Goal: Task Accomplishment & Management: Use online tool/utility

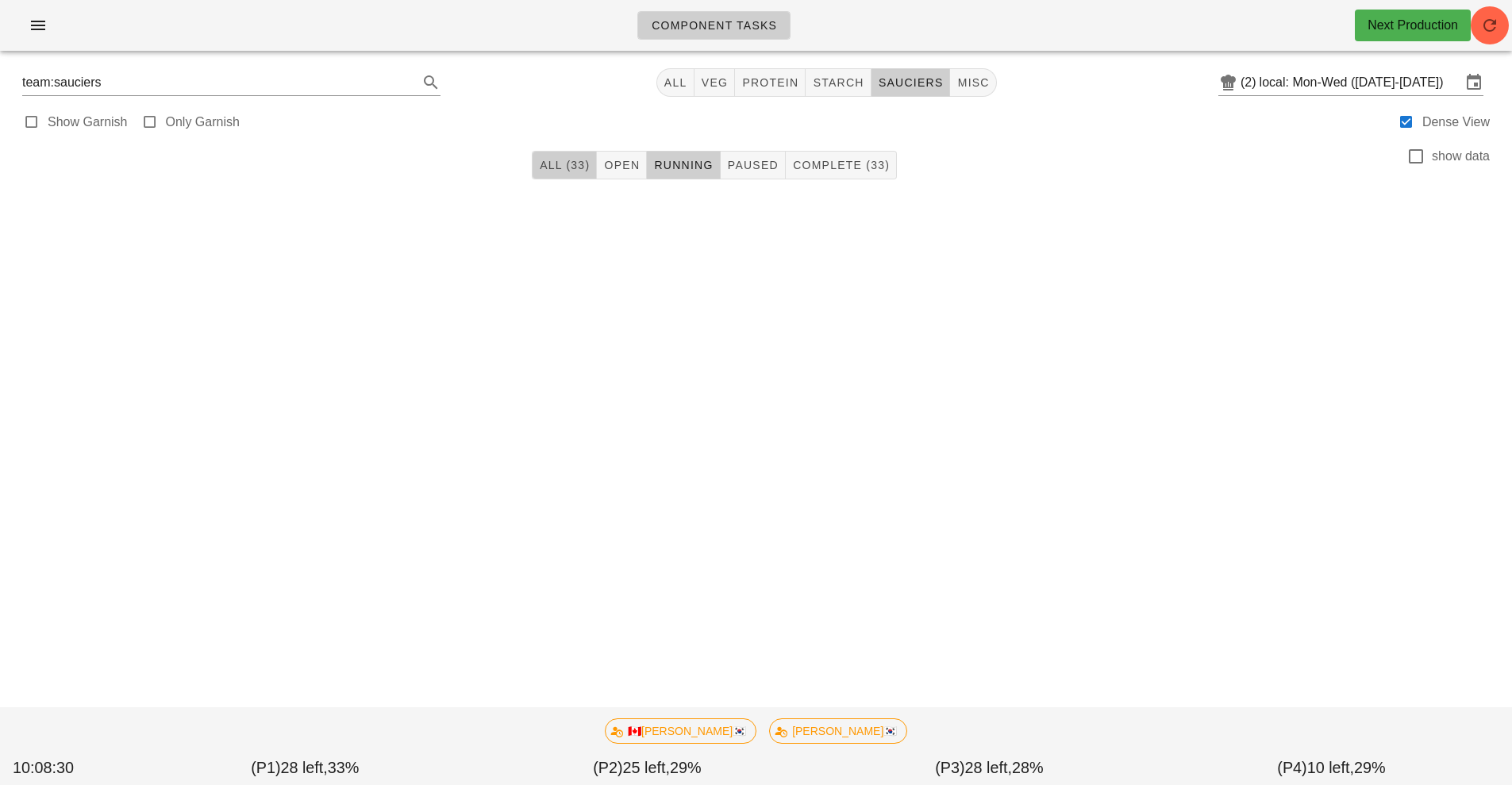
click at [545, 170] on span "All (33)" at bounding box center [565, 166] width 51 height 13
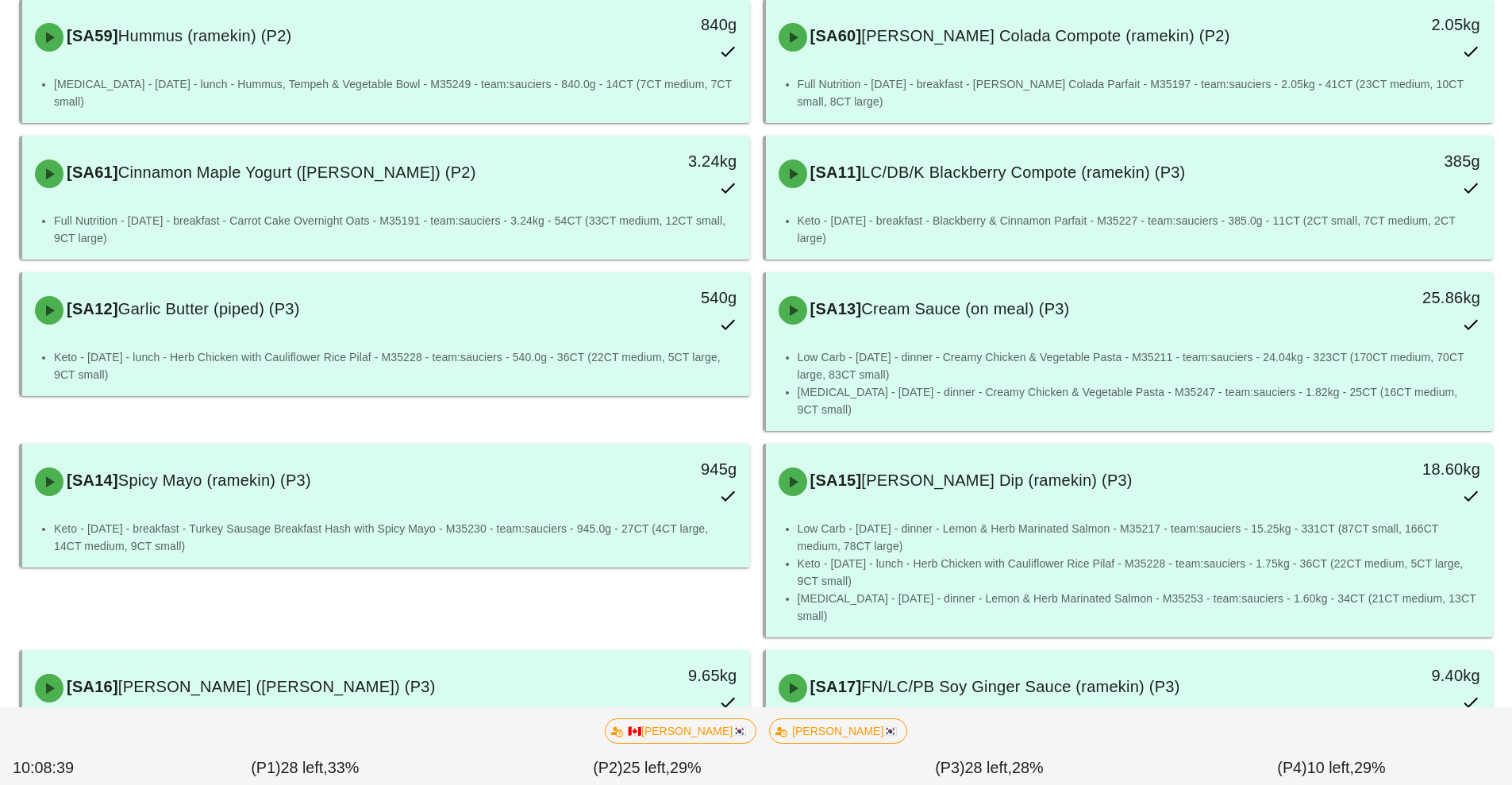
scroll to position [1559, 0]
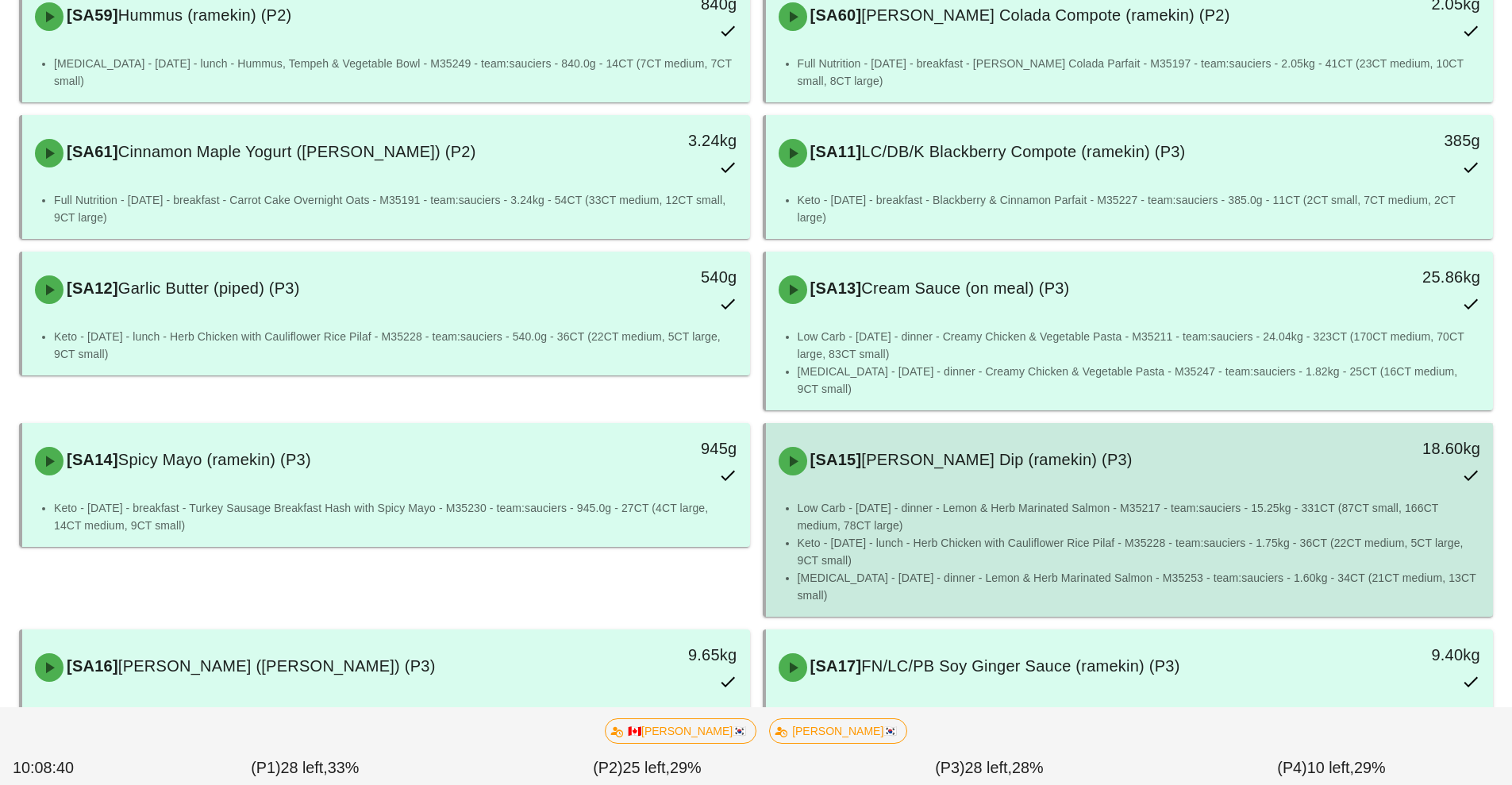
click at [1119, 499] on li "Low Carb - [DATE] - dinner - Lemon & Herb Marinated Salmon - M35217 - team:sauc…" at bounding box center [1139, 516] width 683 height 35
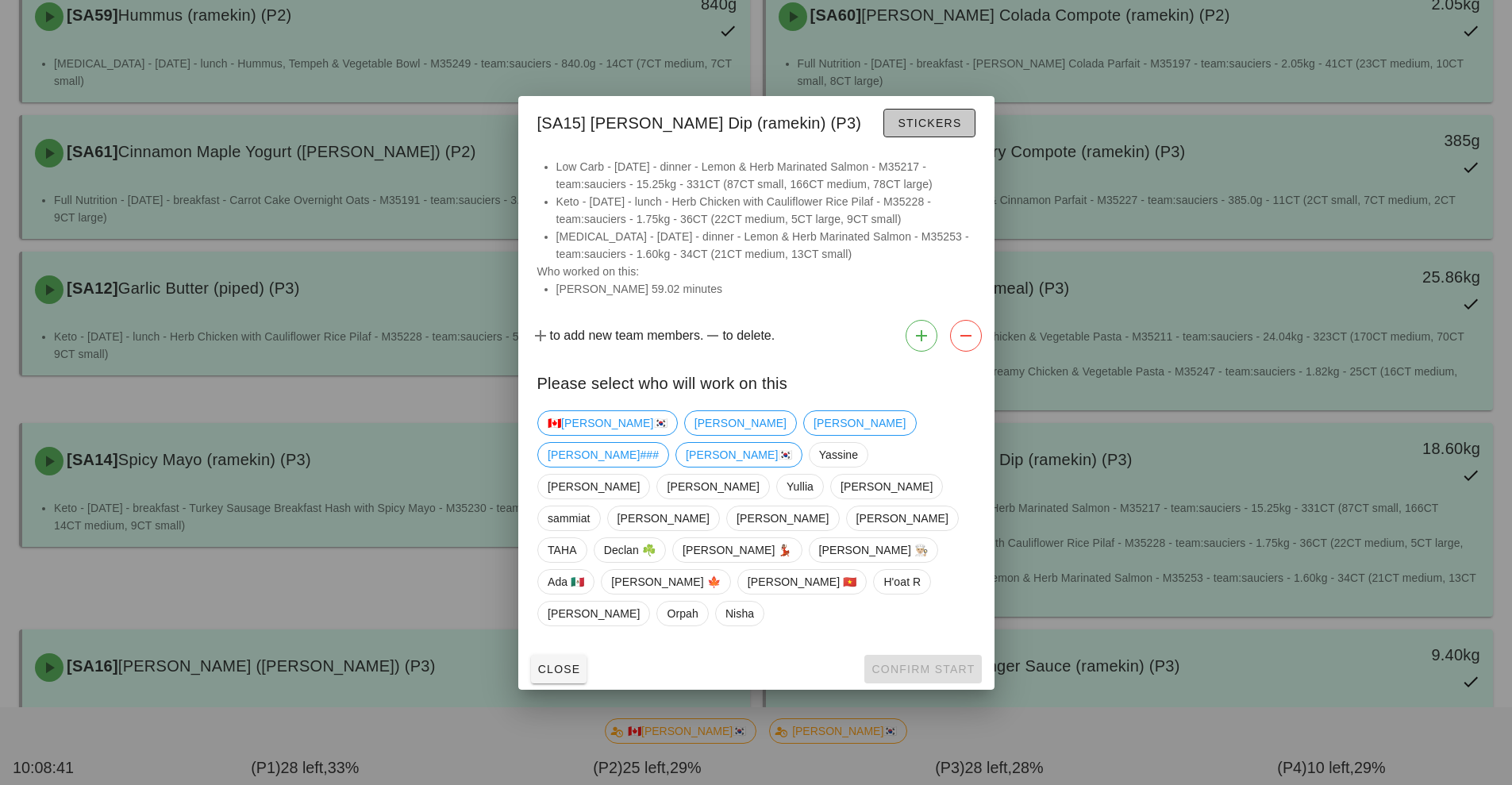
click at [947, 138] on button "Stickers" at bounding box center [929, 123] width 91 height 29
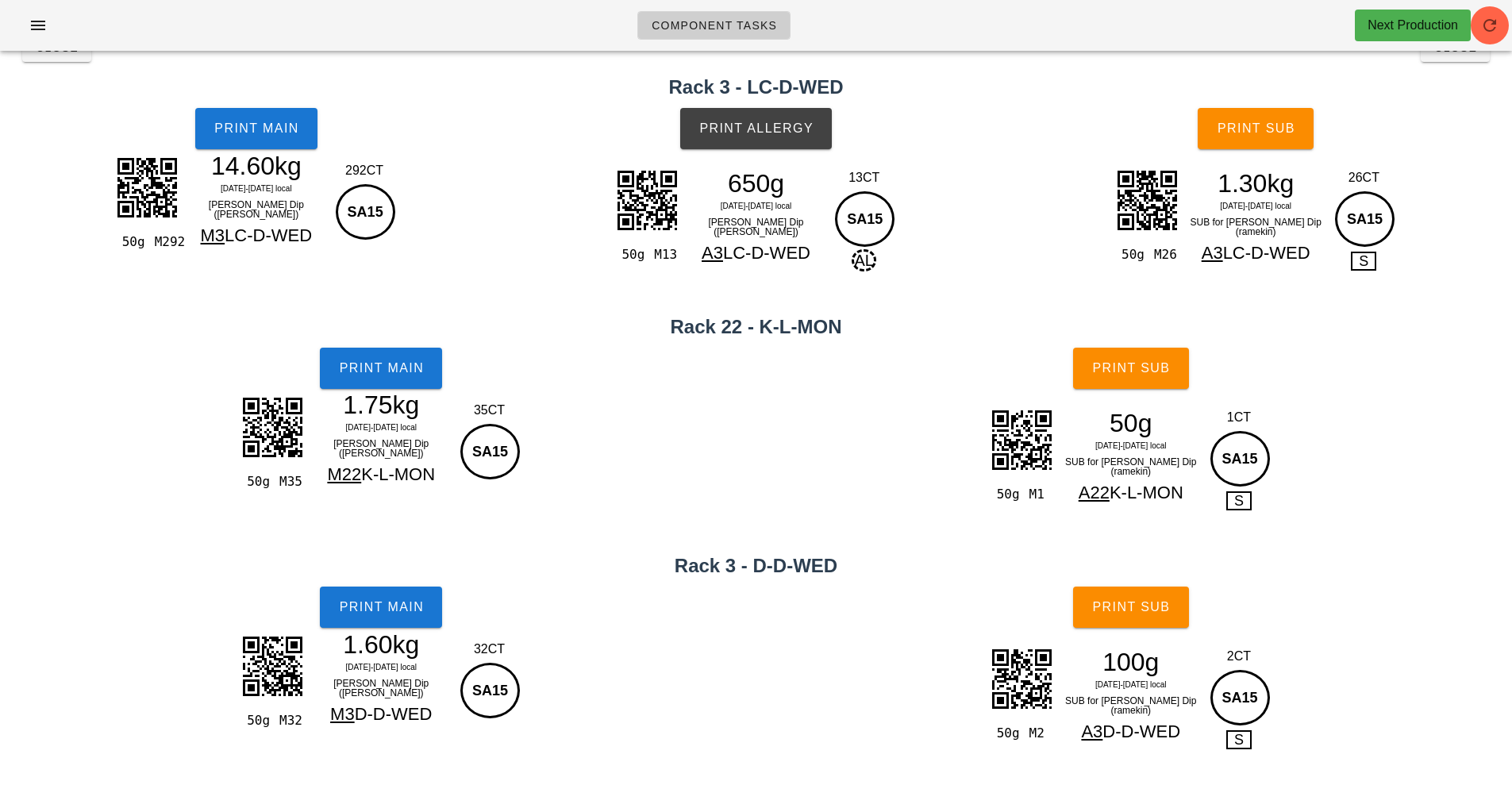
scroll to position [41, 0]
click at [381, 213] on div "SA15" at bounding box center [366, 212] width 60 height 55
click at [273, 142] on button "Print Main" at bounding box center [257, 128] width 123 height 41
click at [254, 128] on span "Print Main" at bounding box center [257, 128] width 86 height 14
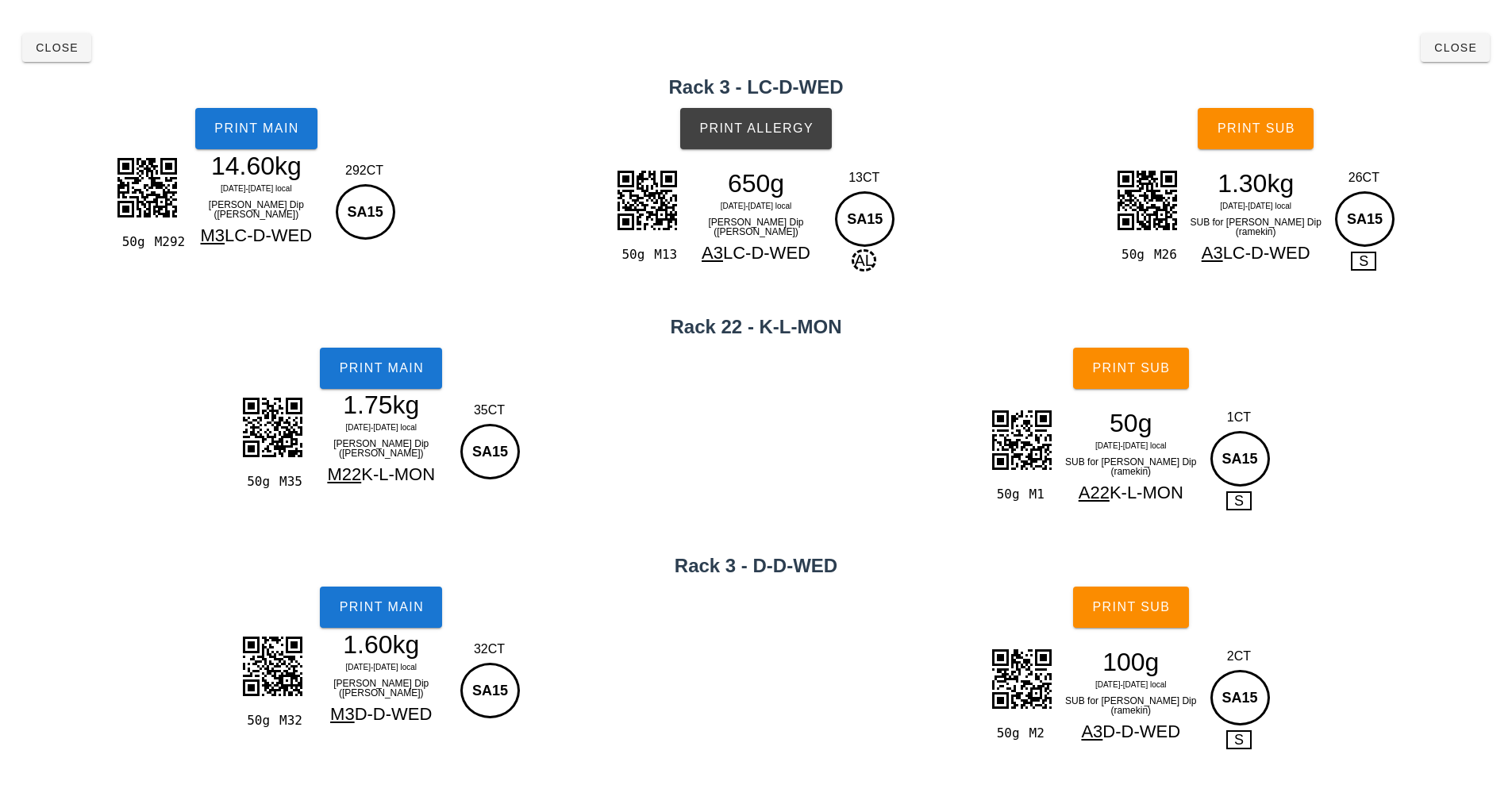
scroll to position [0, 0]
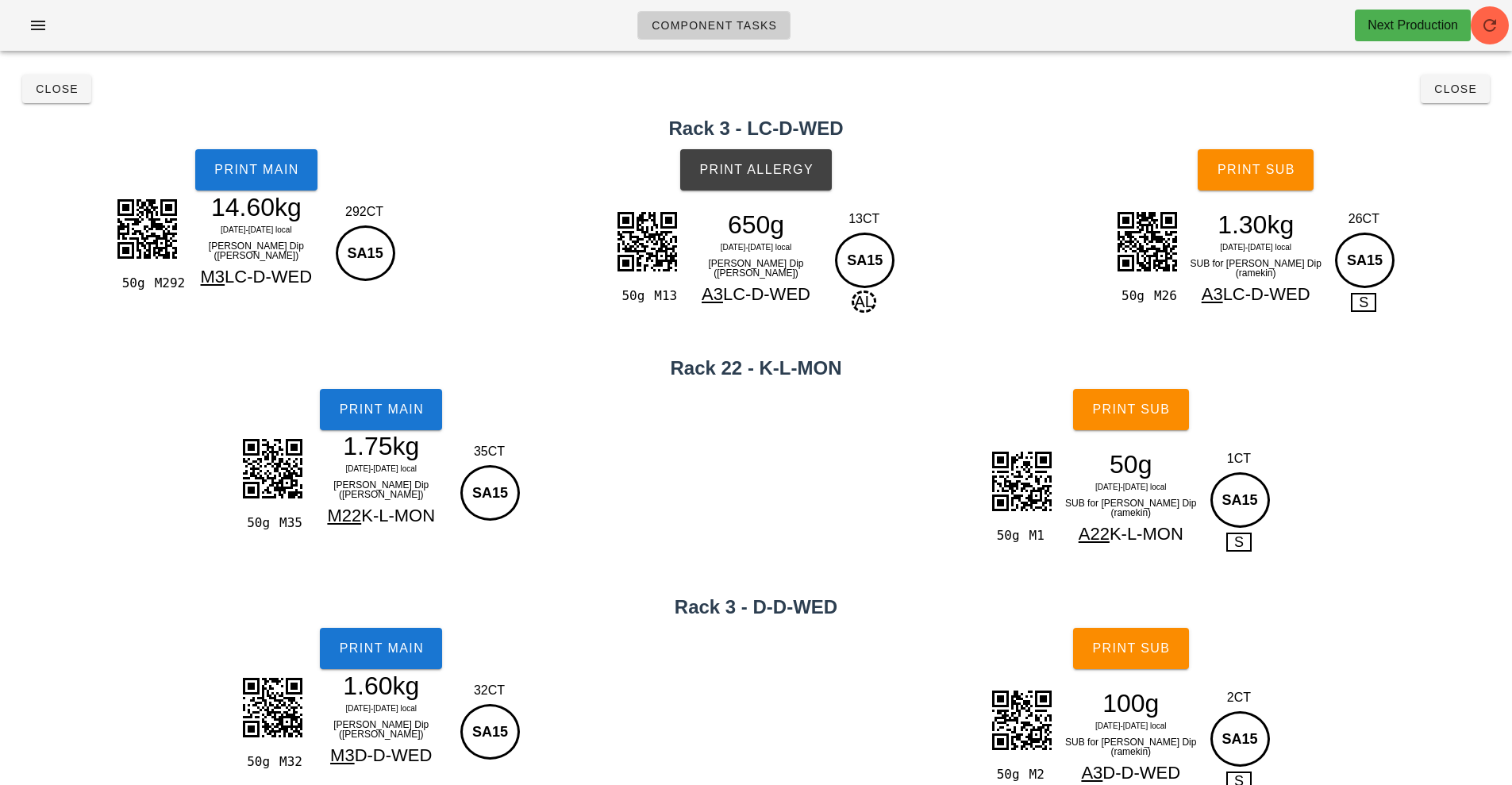
click at [64, 131] on h2 "Rack 3 - LC-D-WED" at bounding box center [756, 128] width 1493 height 29
click at [60, 94] on span "Close" at bounding box center [56, 89] width 44 height 13
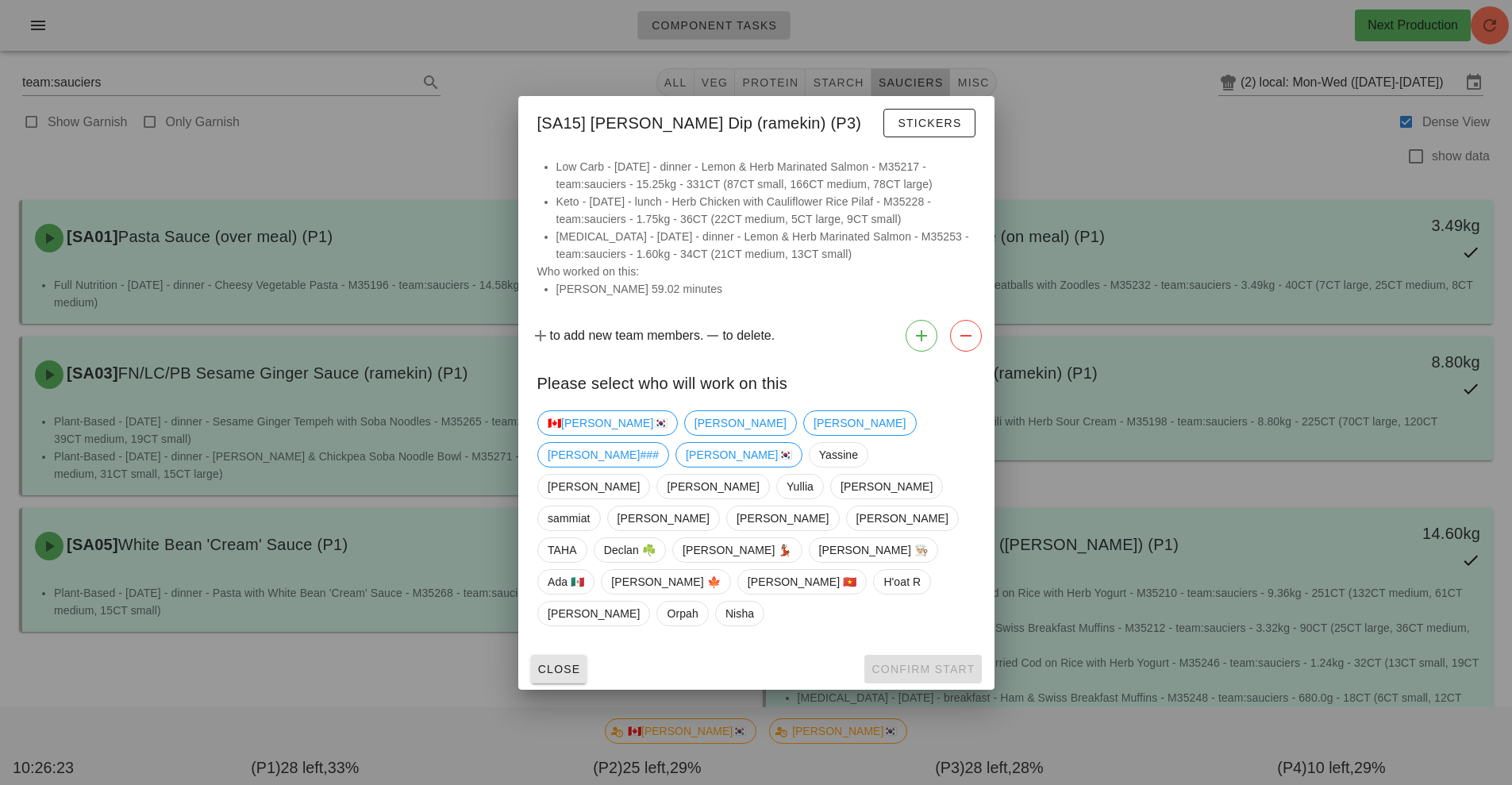
click at [547, 655] on button "Close" at bounding box center [559, 669] width 56 height 29
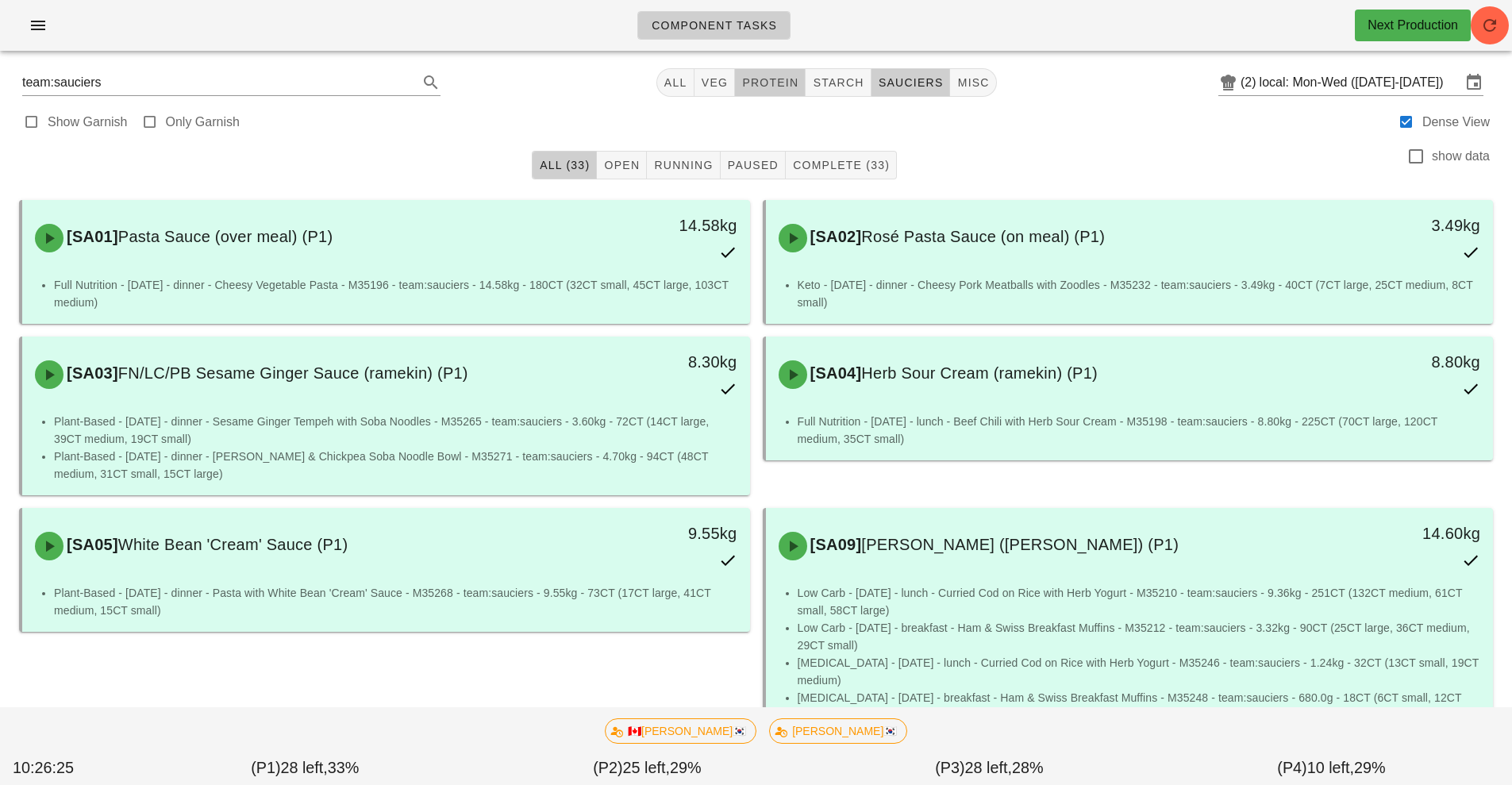
click at [776, 83] on span "protein" at bounding box center [770, 82] width 57 height 13
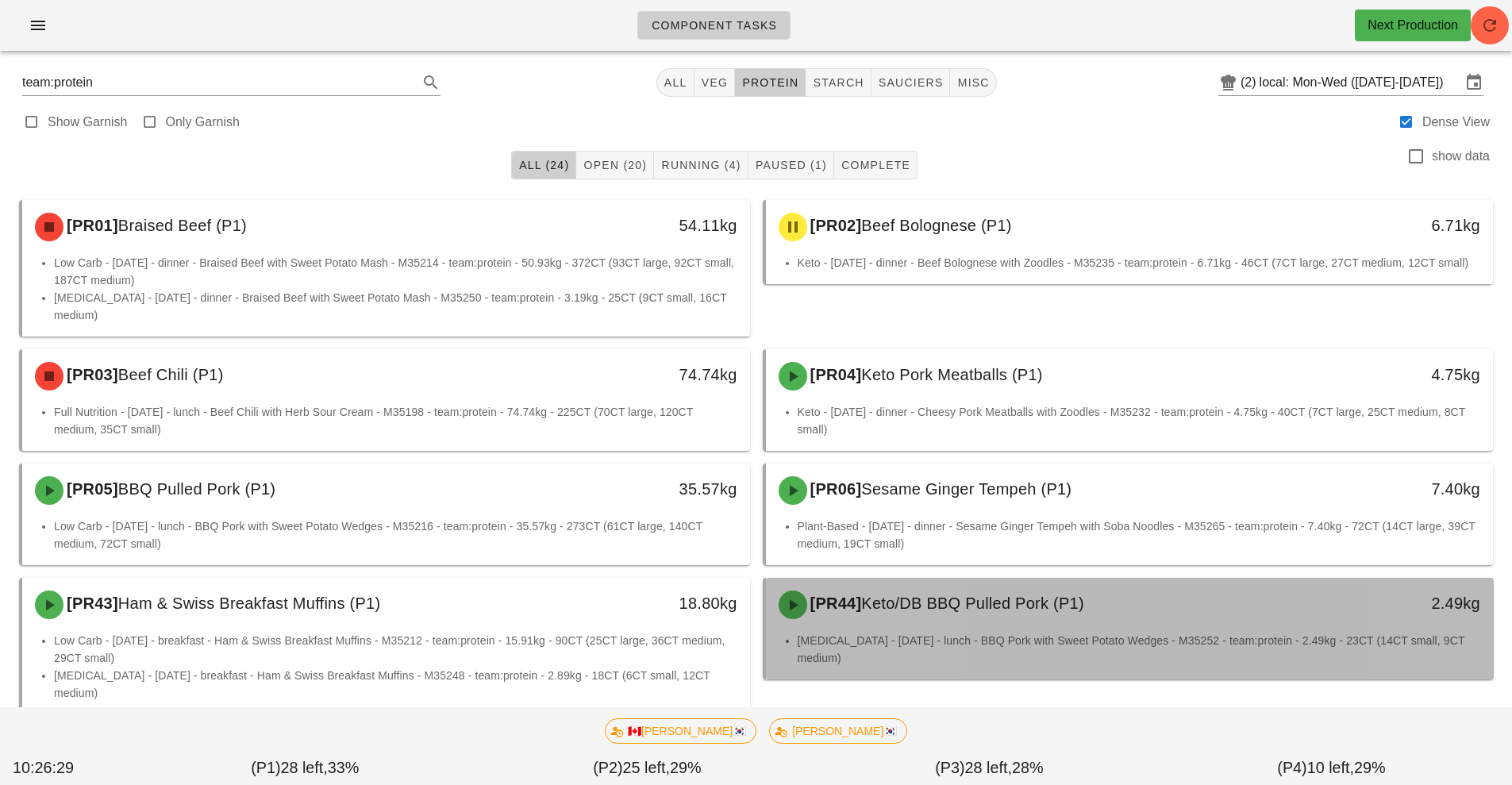
click at [942, 613] on div "[PR44] Keto/DB BBQ Pulled Pork (P1) 2.49kg" at bounding box center [1129, 605] width 727 height 54
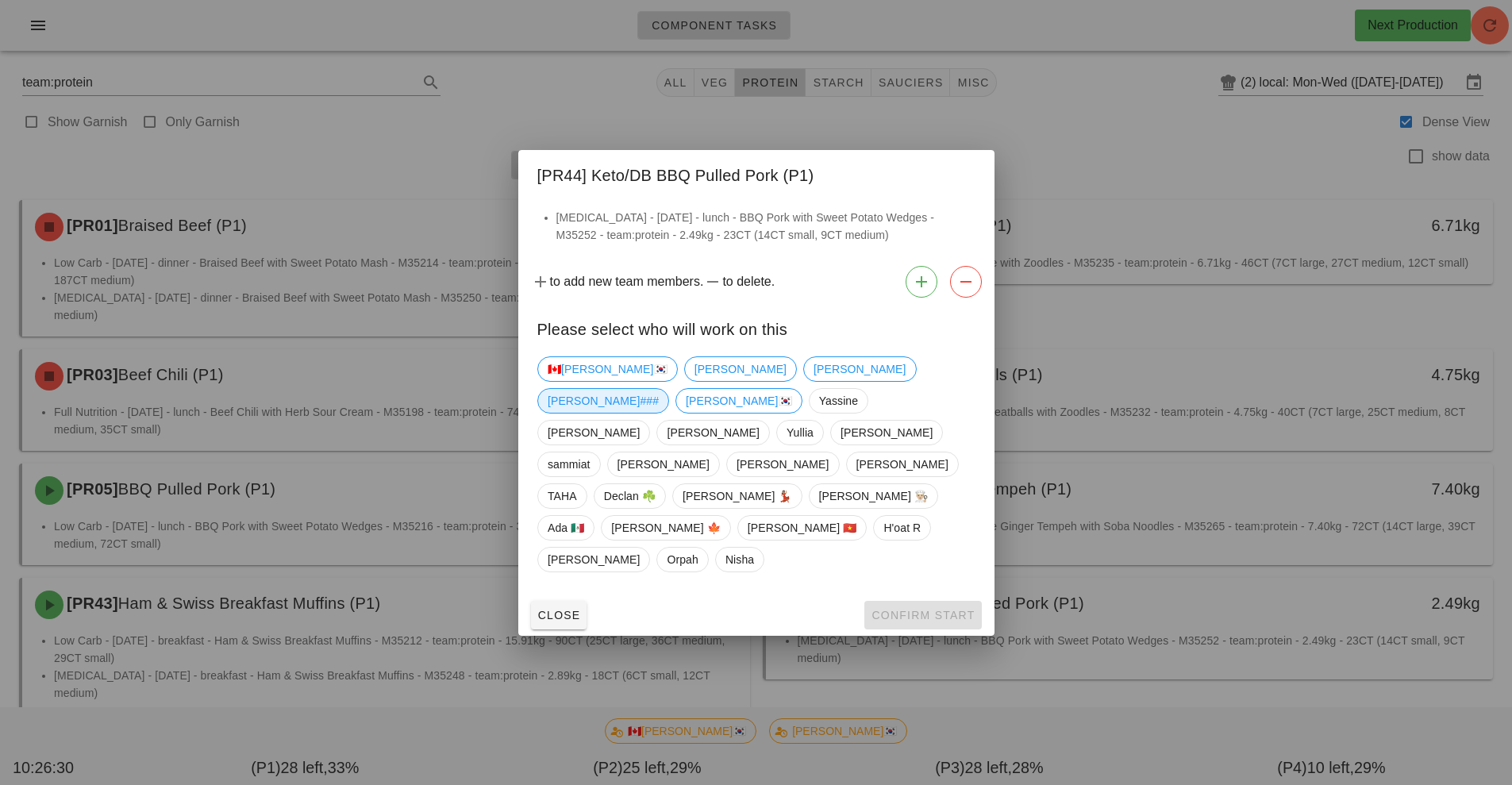
click at [659, 413] on span "[PERSON_NAME]###" at bounding box center [603, 400] width 111 height 23
click at [920, 609] on span "Confirm Start" at bounding box center [922, 615] width 104 height 13
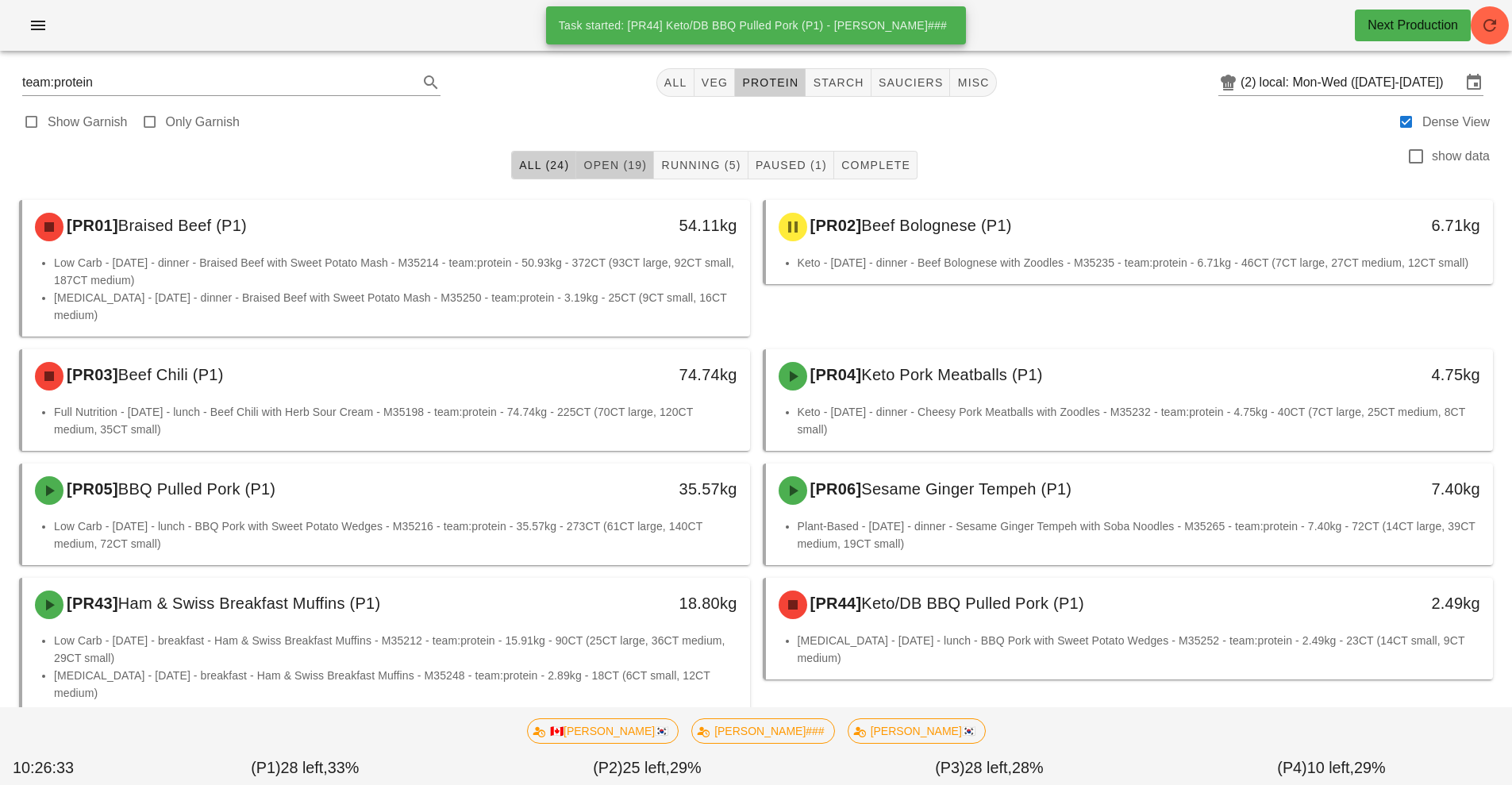
click at [617, 161] on span "Open (19)" at bounding box center [614, 166] width 65 height 13
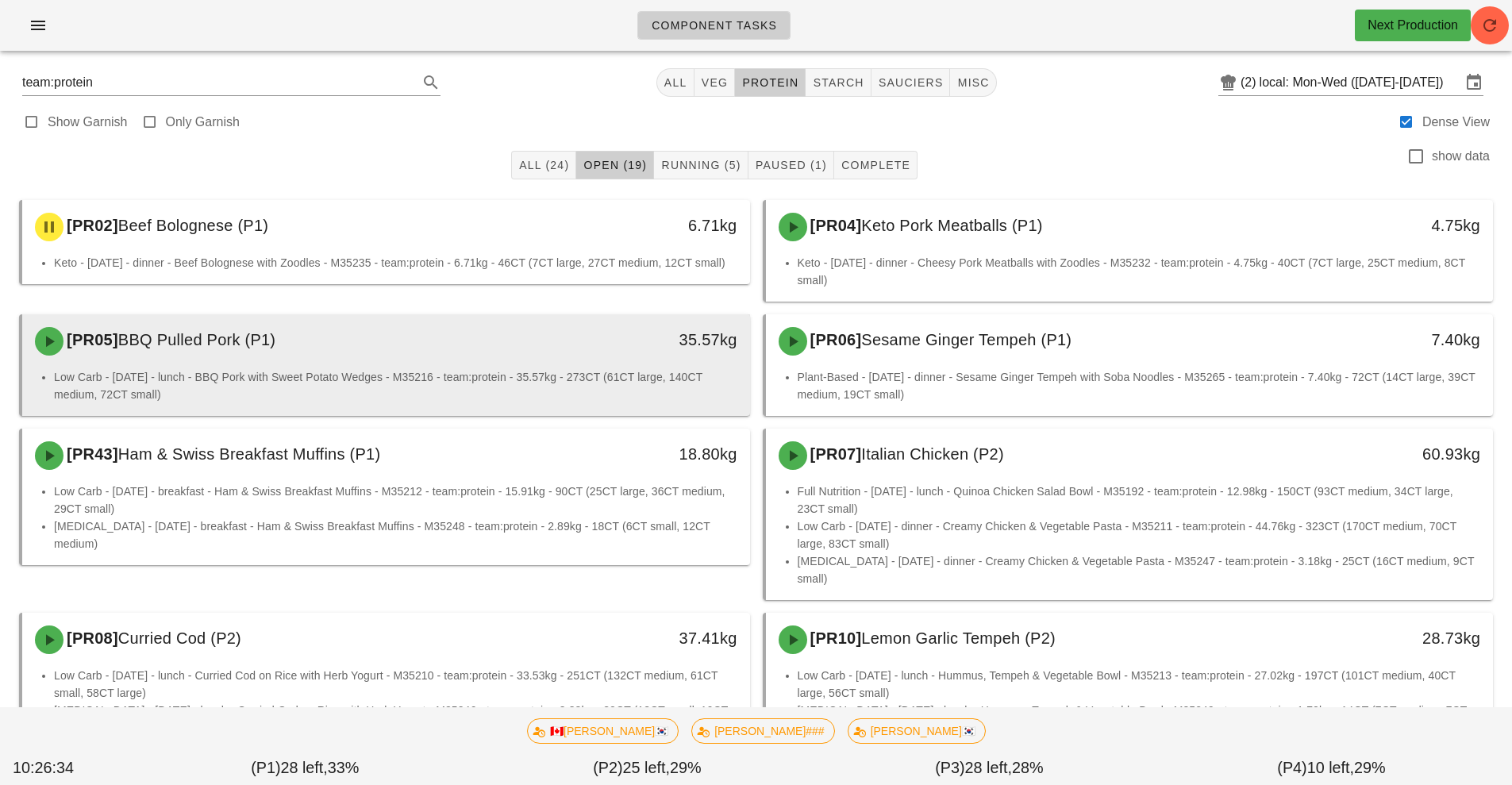
click at [530, 361] on div "[PR05] BBQ Pulled Pork (P1)" at bounding box center [295, 341] width 540 height 48
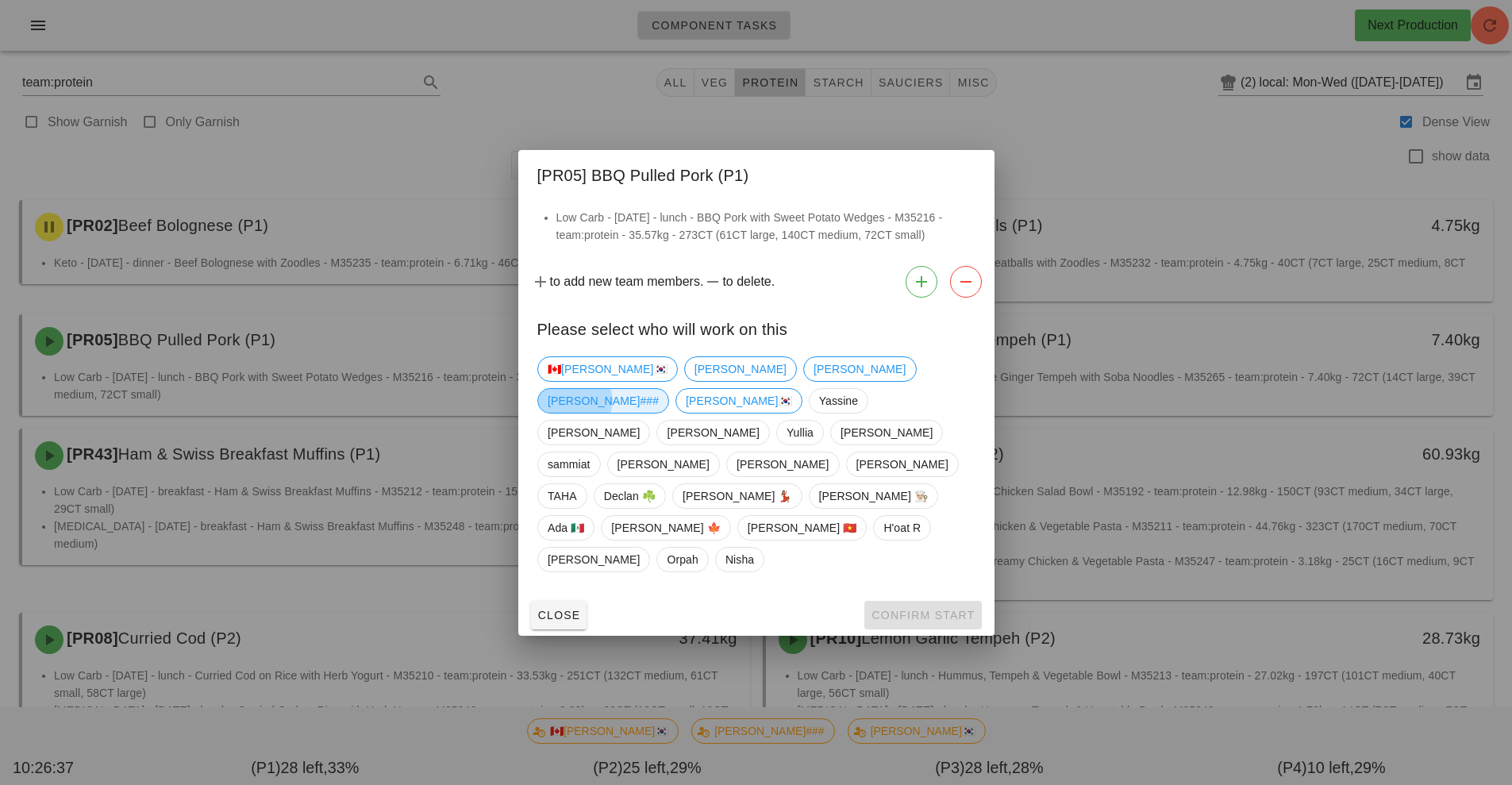
click at [659, 409] on span "[PERSON_NAME]###" at bounding box center [603, 400] width 111 height 23
click at [924, 609] on span "Confirm Start" at bounding box center [922, 615] width 104 height 13
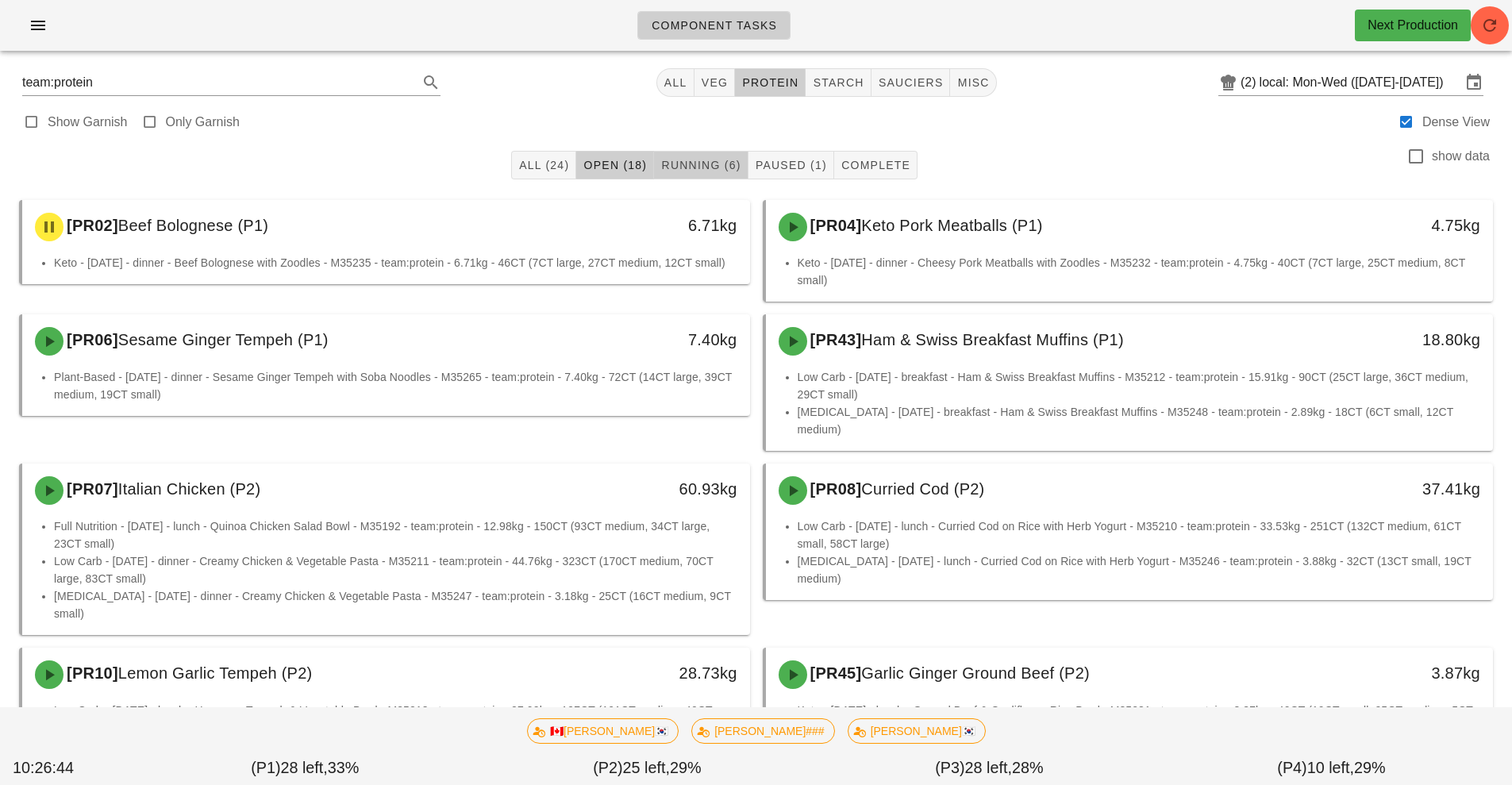
click at [708, 161] on span "Running (6)" at bounding box center [700, 166] width 81 height 13
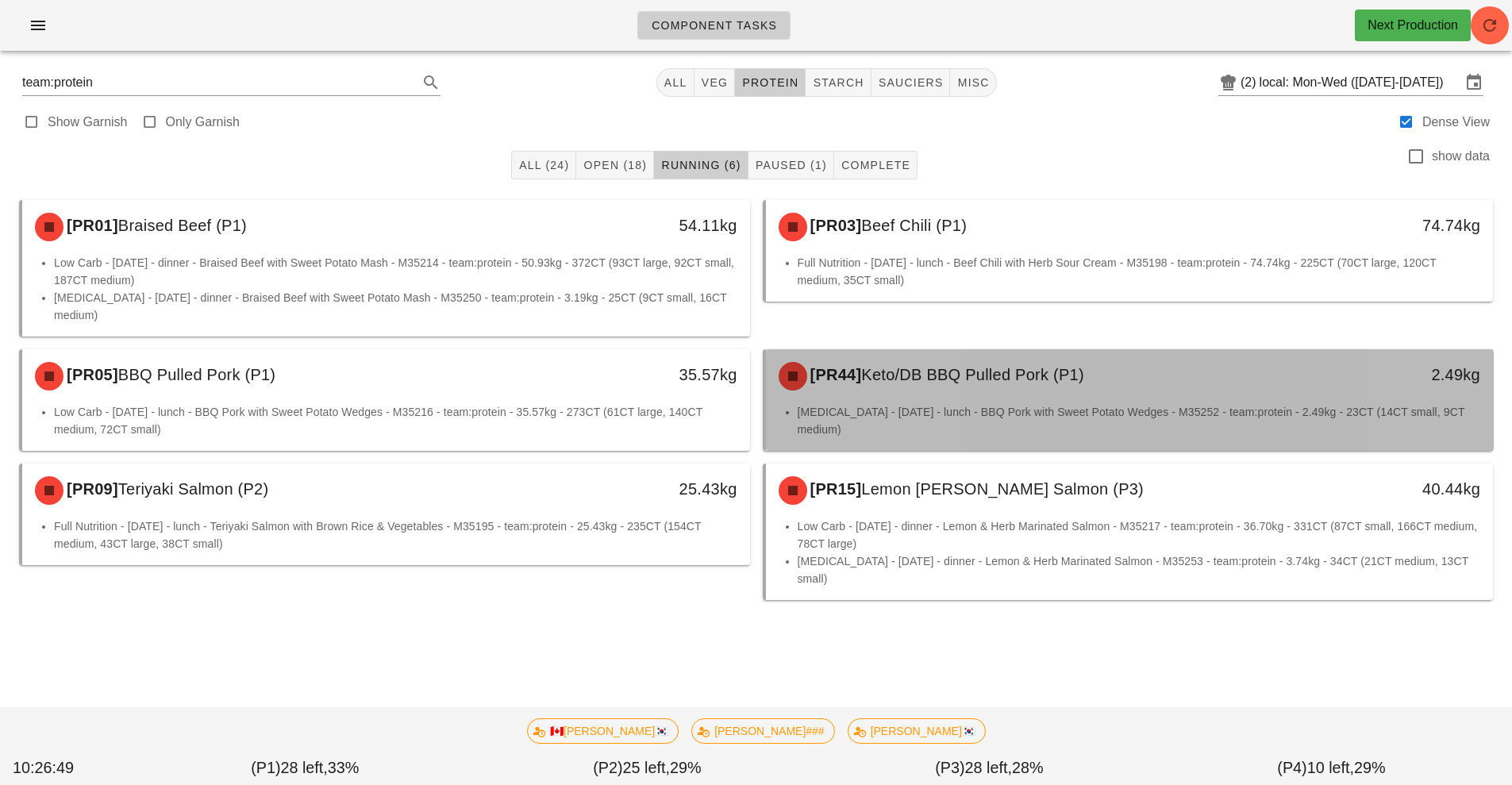
click at [955, 404] on li "[MEDICAL_DATA] - [DATE] - lunch - BBQ Pork with Sweet Potato Wedges - M35252 - …" at bounding box center [1139, 421] width 683 height 35
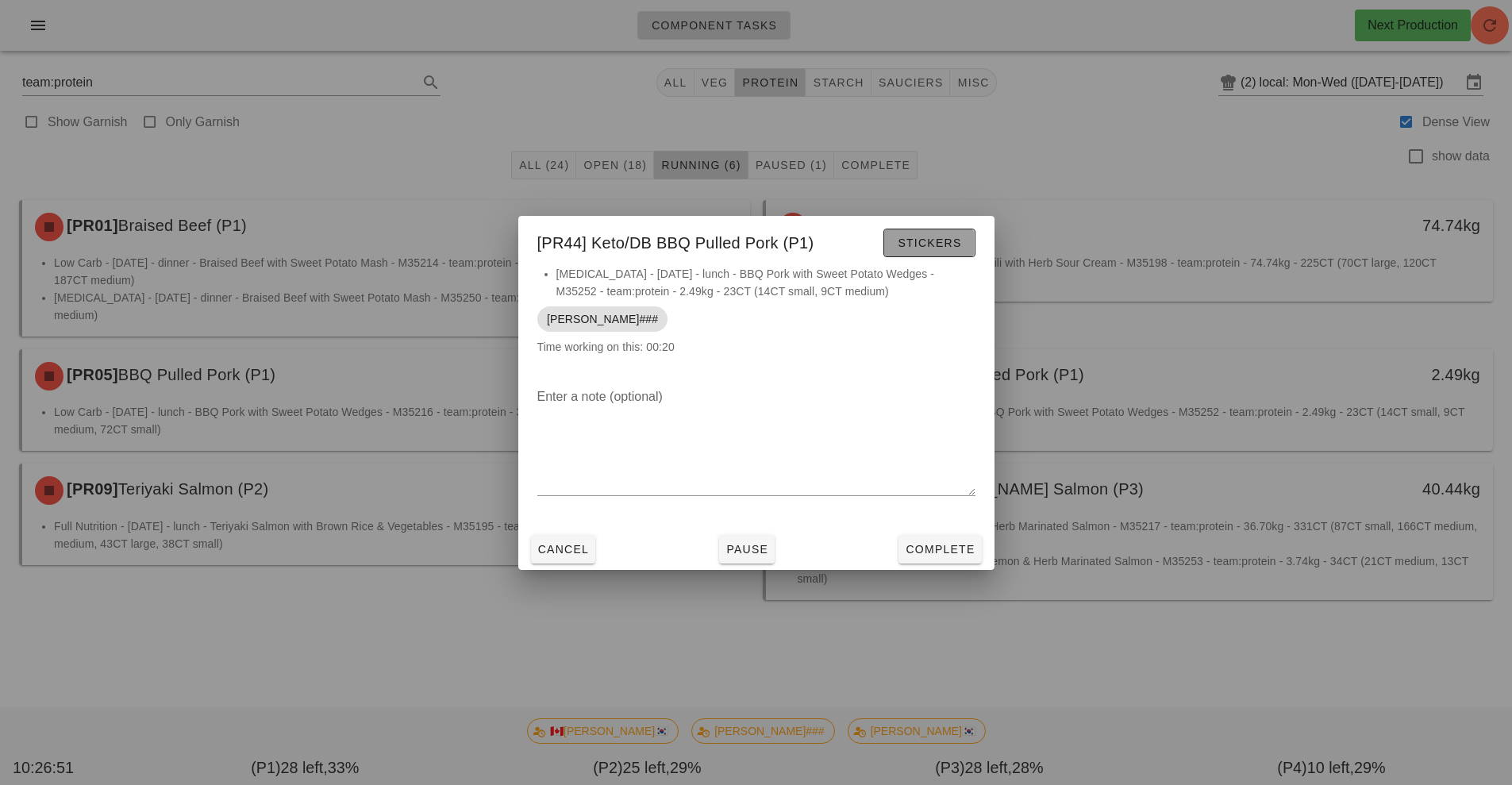
click at [935, 240] on span "Stickers" at bounding box center [929, 244] width 65 height 13
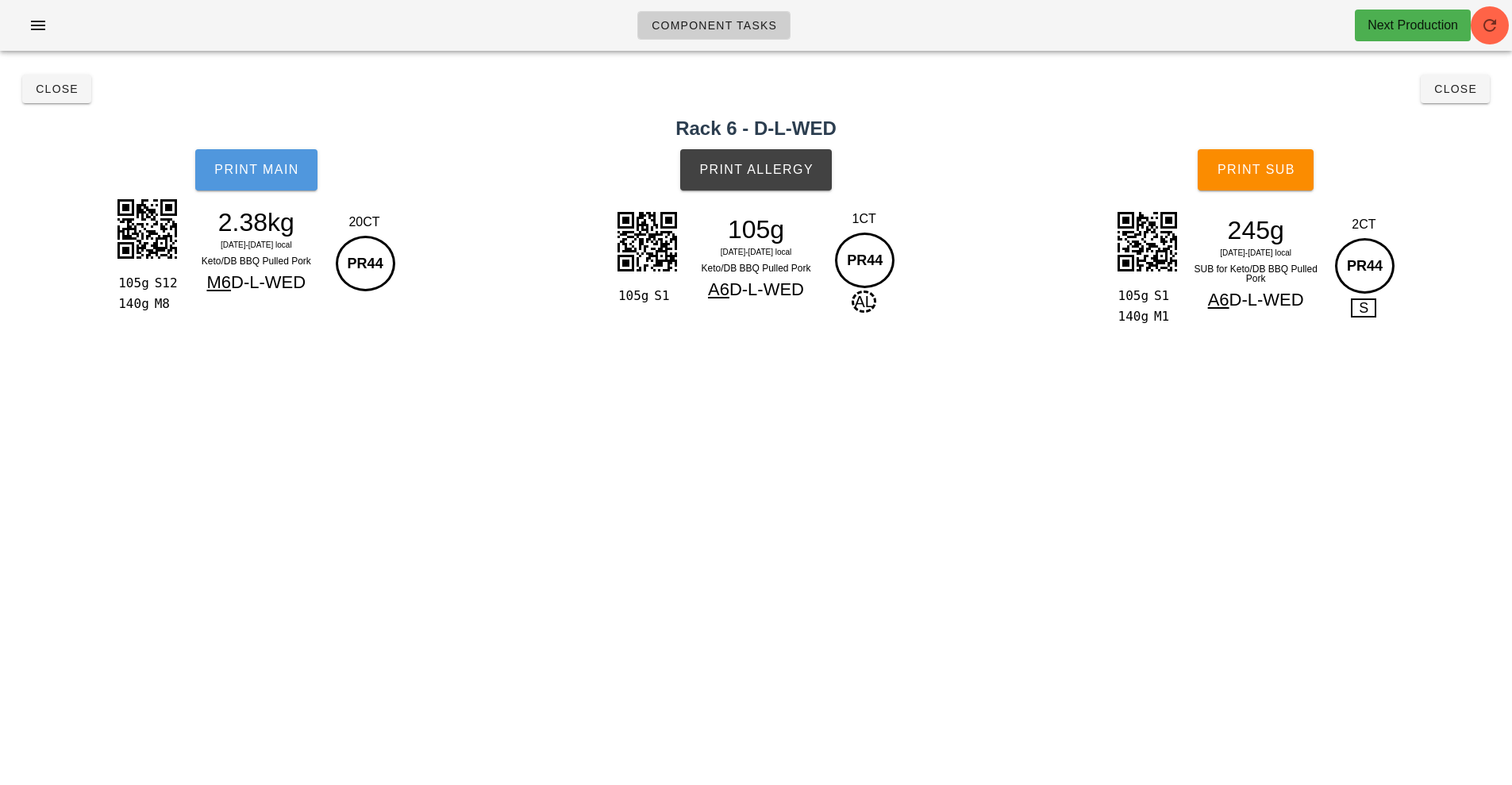
click at [253, 169] on span "Print Main" at bounding box center [257, 170] width 86 height 14
click at [752, 173] on span "Print Allergy" at bounding box center [756, 170] width 115 height 14
click at [66, 94] on span "Close" at bounding box center [56, 89] width 44 height 13
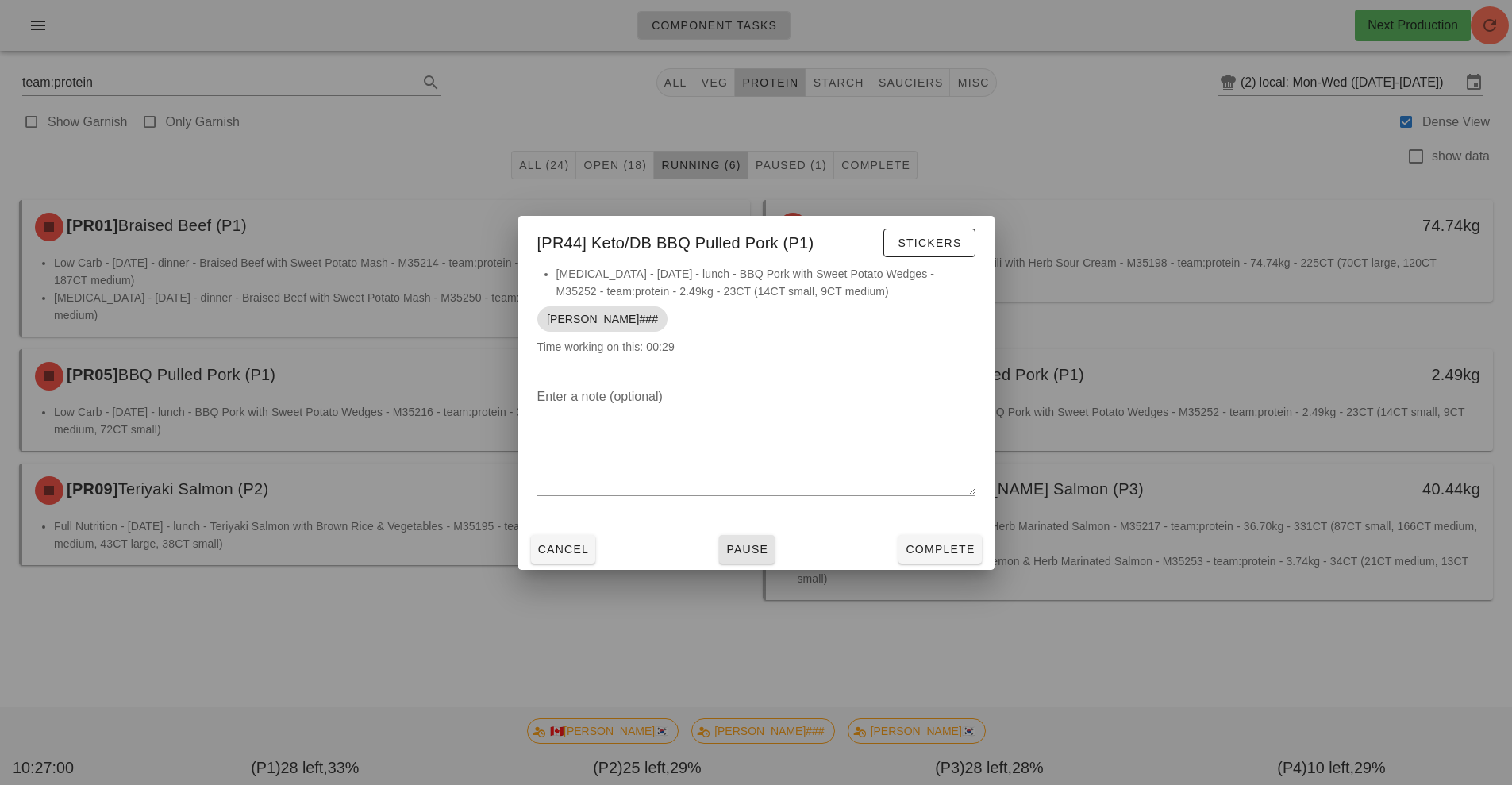
click at [750, 551] on span "Pause" at bounding box center [747, 550] width 43 height 13
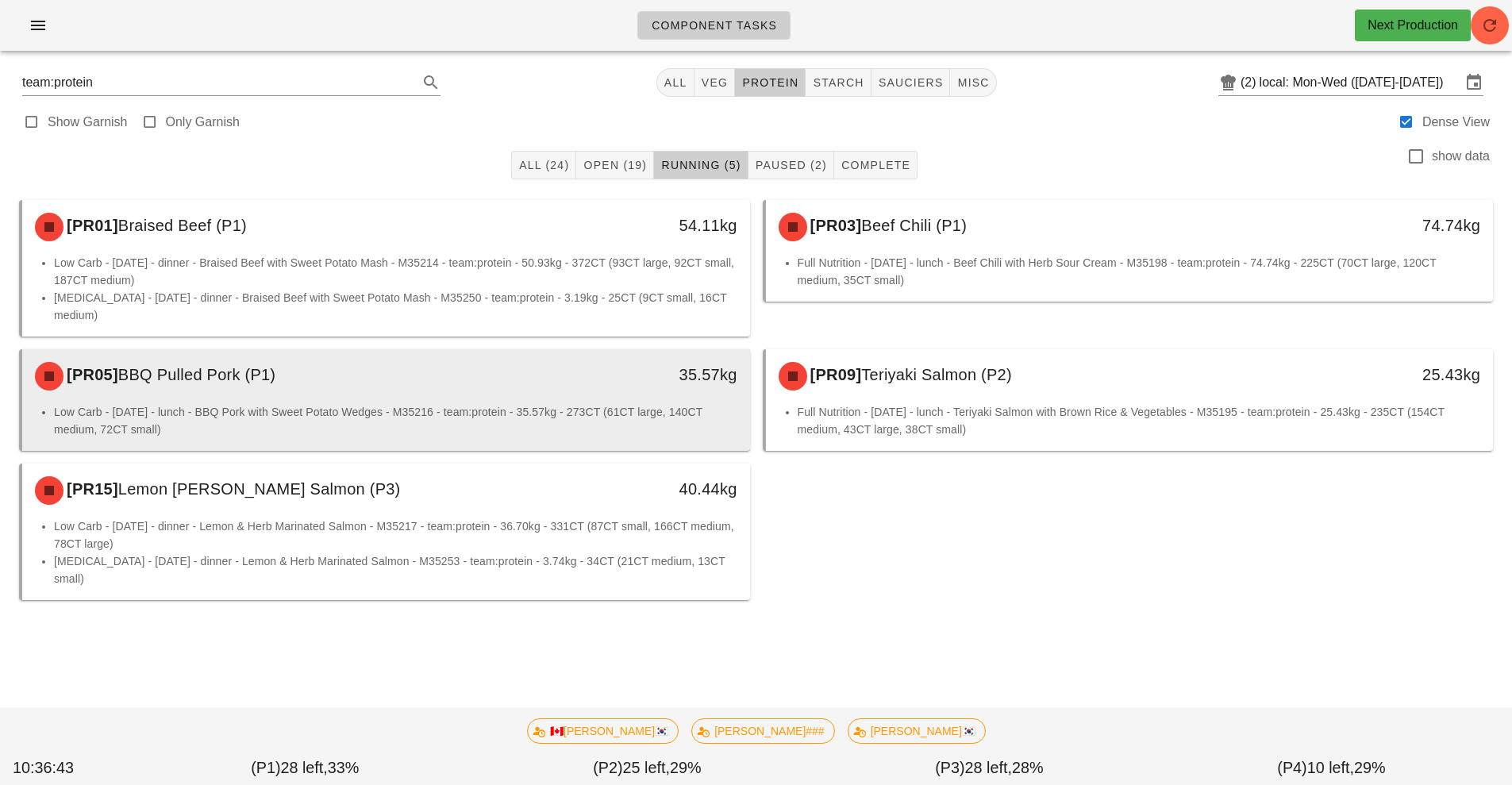
click at [634, 404] on li "Low Carb - [DATE] - lunch - BBQ Pork with Sweet Potato Wedges - M35216 - team:p…" at bounding box center [396, 421] width 683 height 35
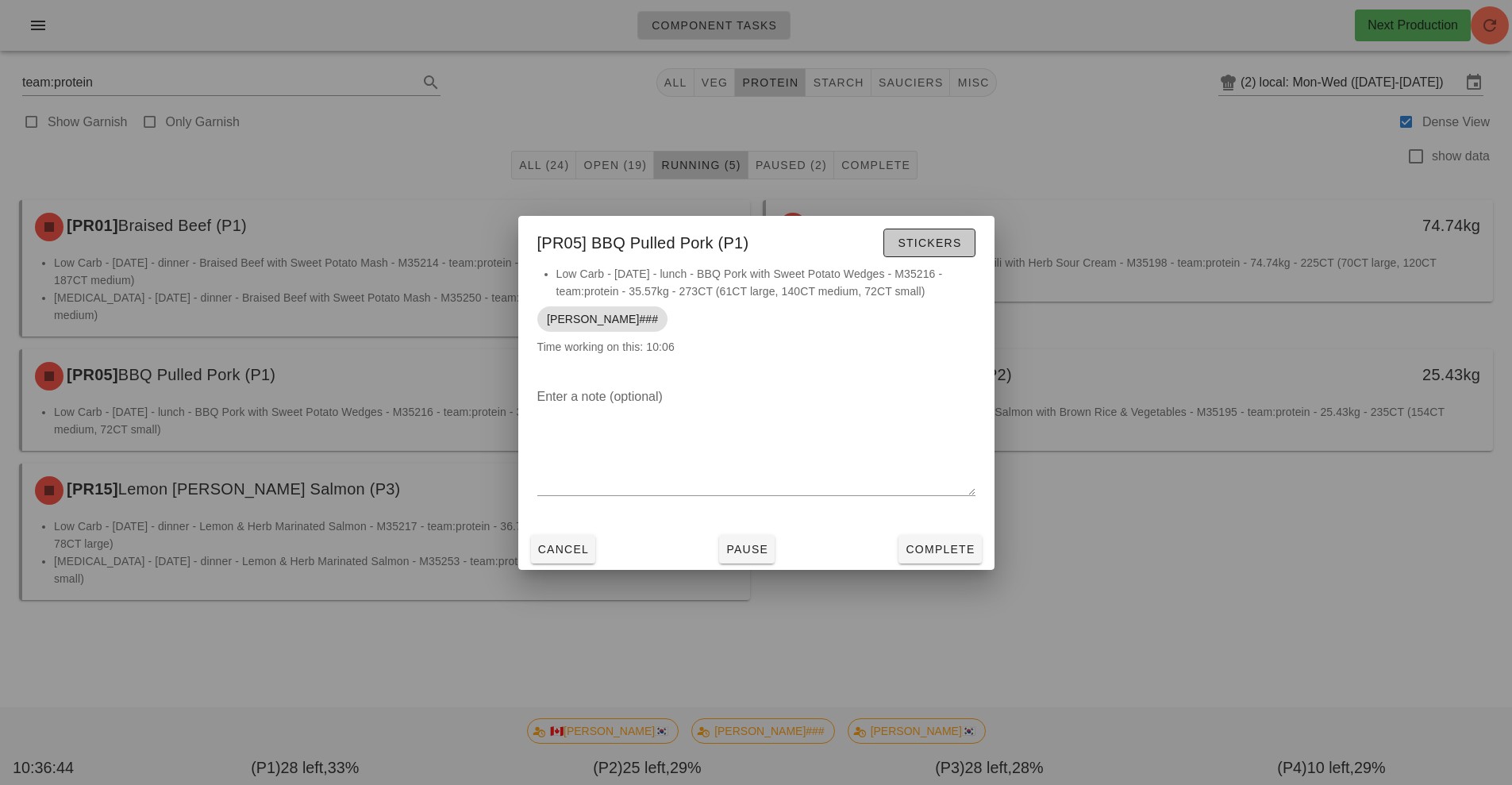
click at [930, 251] on button "Stickers" at bounding box center [929, 243] width 91 height 29
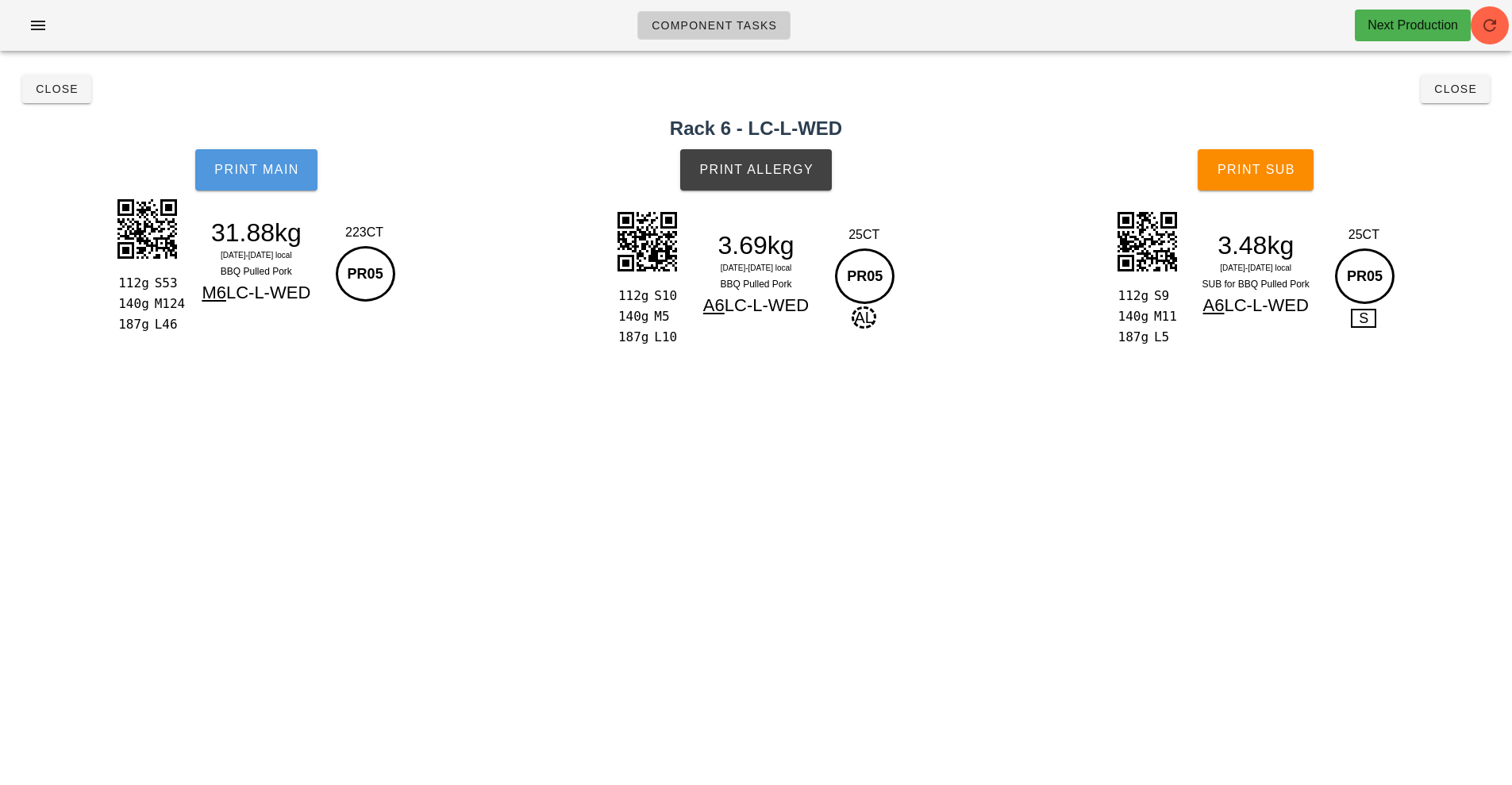
click at [282, 154] on button "Print Main" at bounding box center [257, 170] width 123 height 41
click at [239, 170] on span "Print Main" at bounding box center [257, 170] width 86 height 14
click at [276, 183] on button "Print Main" at bounding box center [257, 170] width 123 height 41
click at [800, 185] on button "Print Allergy" at bounding box center [756, 170] width 152 height 41
click at [1278, 170] on span "Print Sub" at bounding box center [1256, 170] width 79 height 14
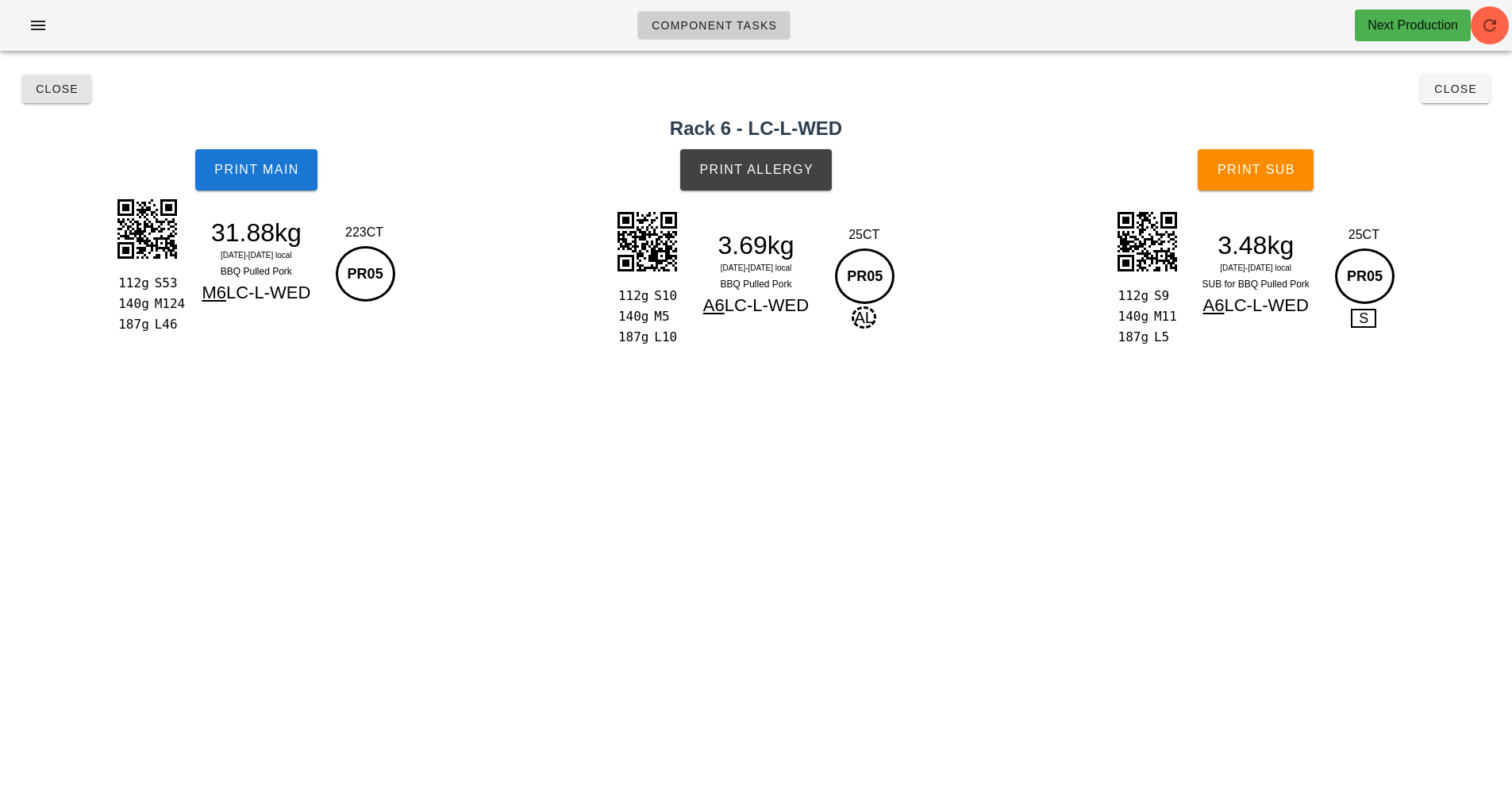
click at [57, 93] on span "Close" at bounding box center [56, 89] width 44 height 13
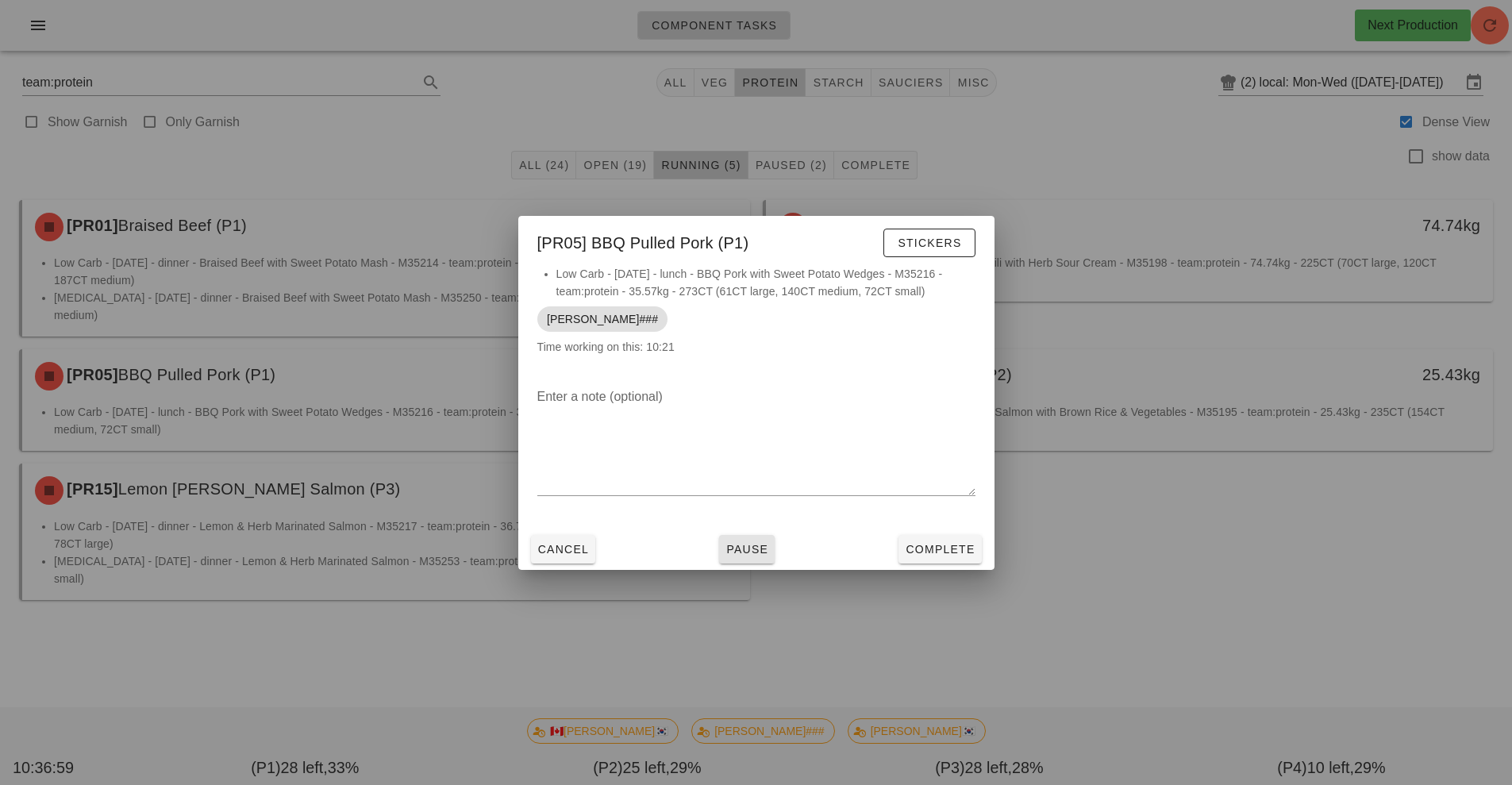
click at [735, 557] on button "Pause" at bounding box center [746, 549] width 55 height 29
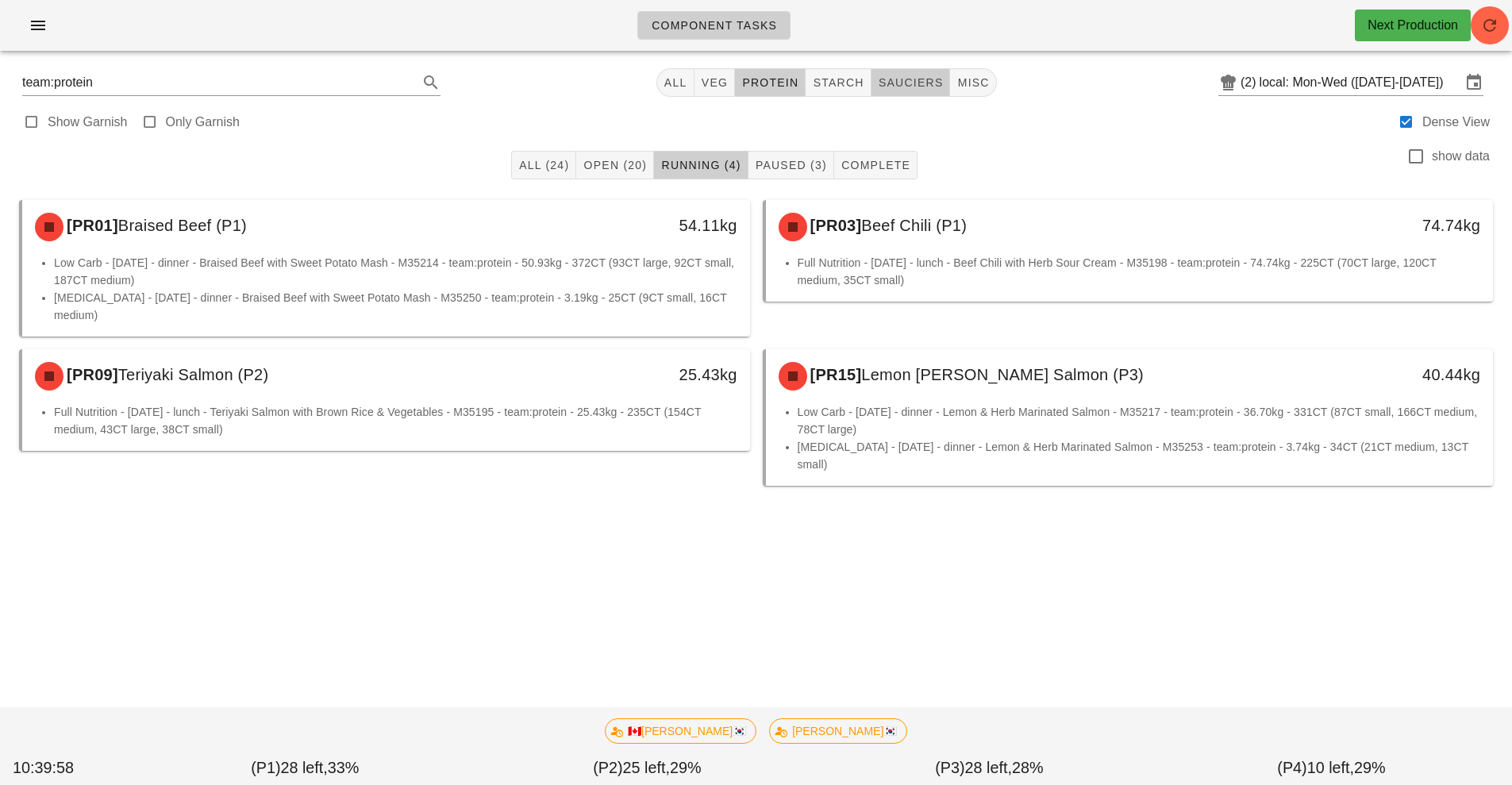
click at [909, 80] on span "sauciers" at bounding box center [911, 82] width 66 height 13
type input "team:sauciers"
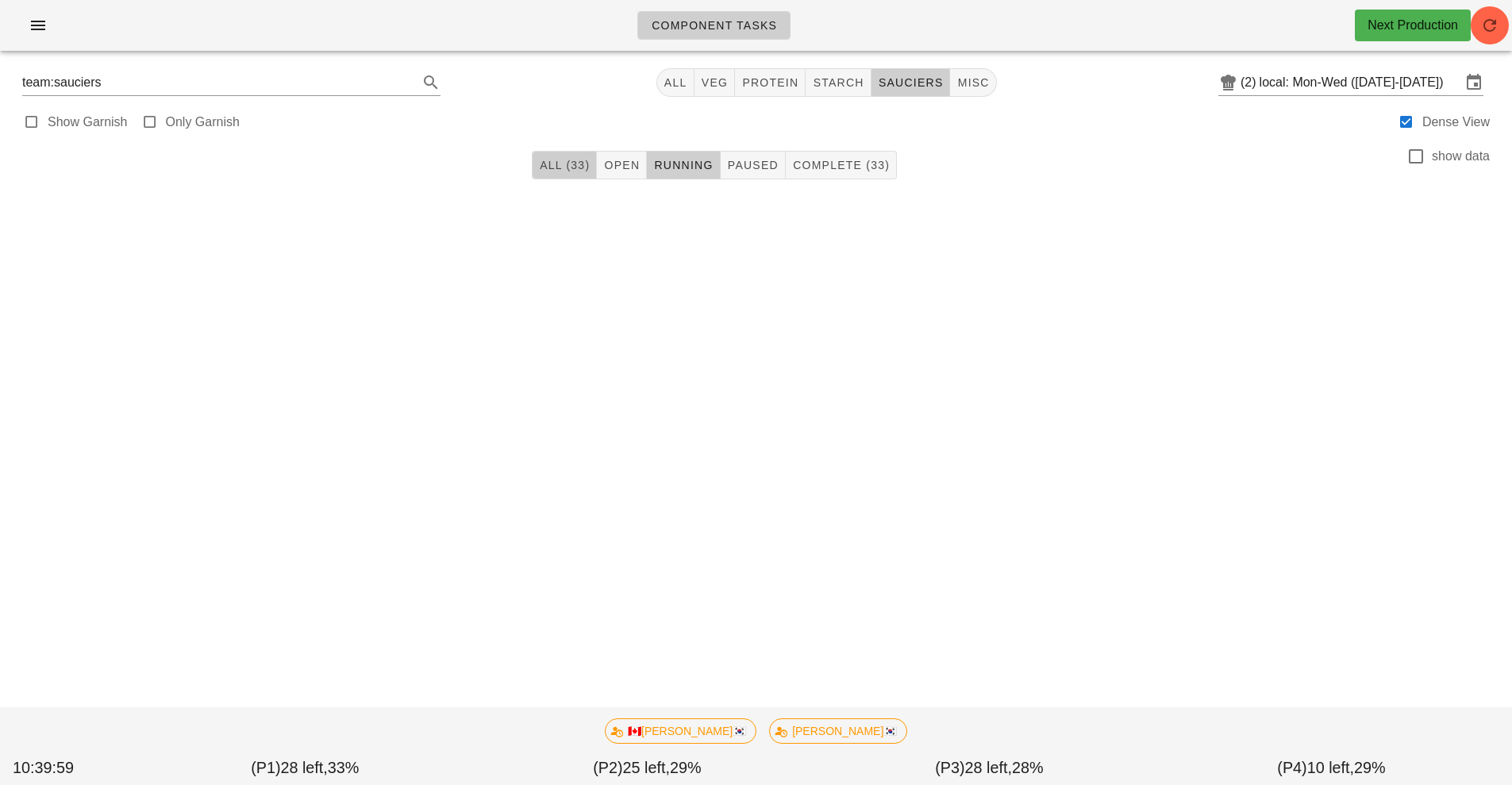
click at [566, 167] on span "All (33)" at bounding box center [565, 166] width 51 height 13
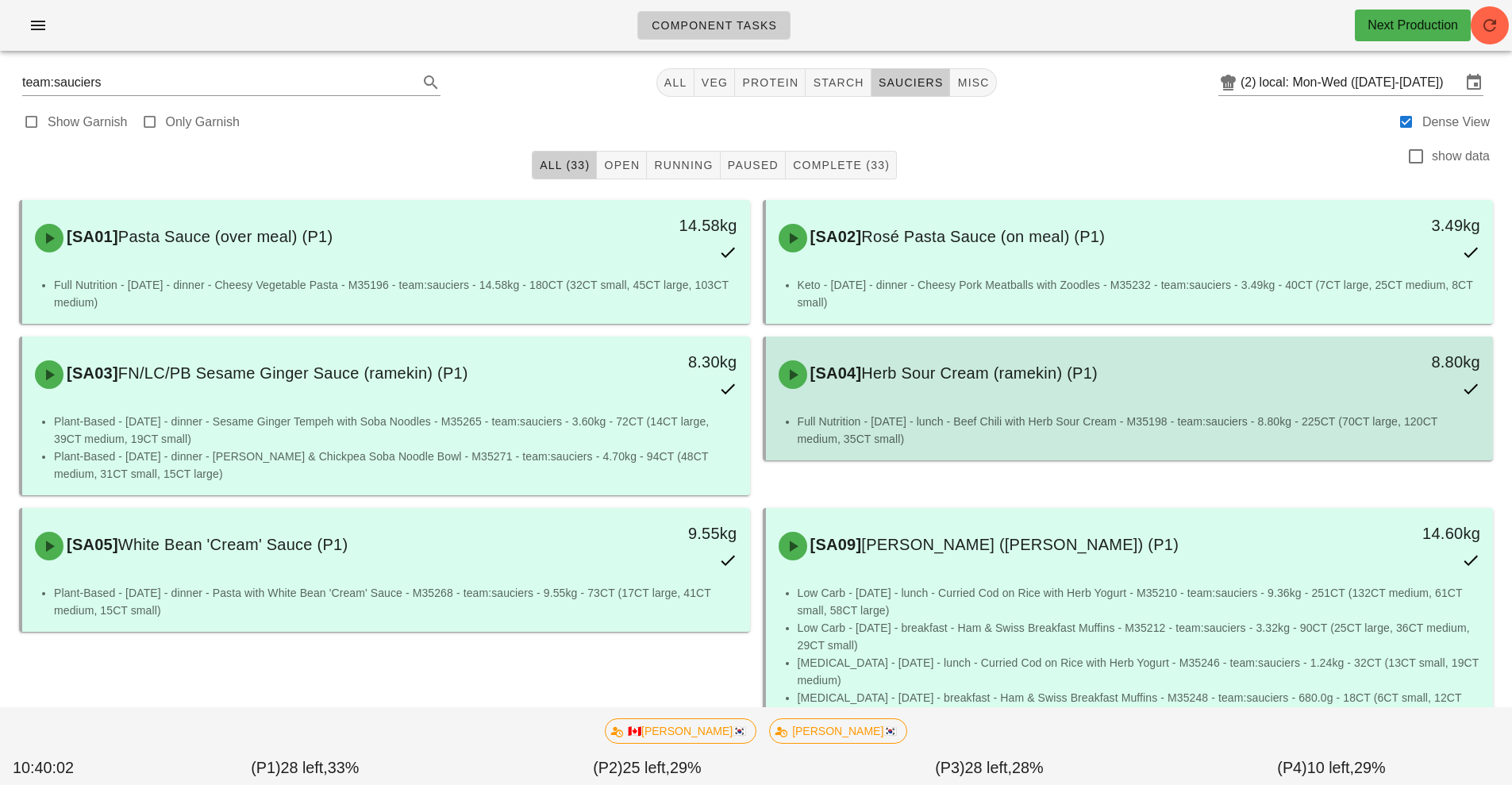
click at [1145, 401] on div "[SA04] Herb Sour Cream (ramekin) (P1) 8.80kg" at bounding box center [1130, 375] width 722 height 70
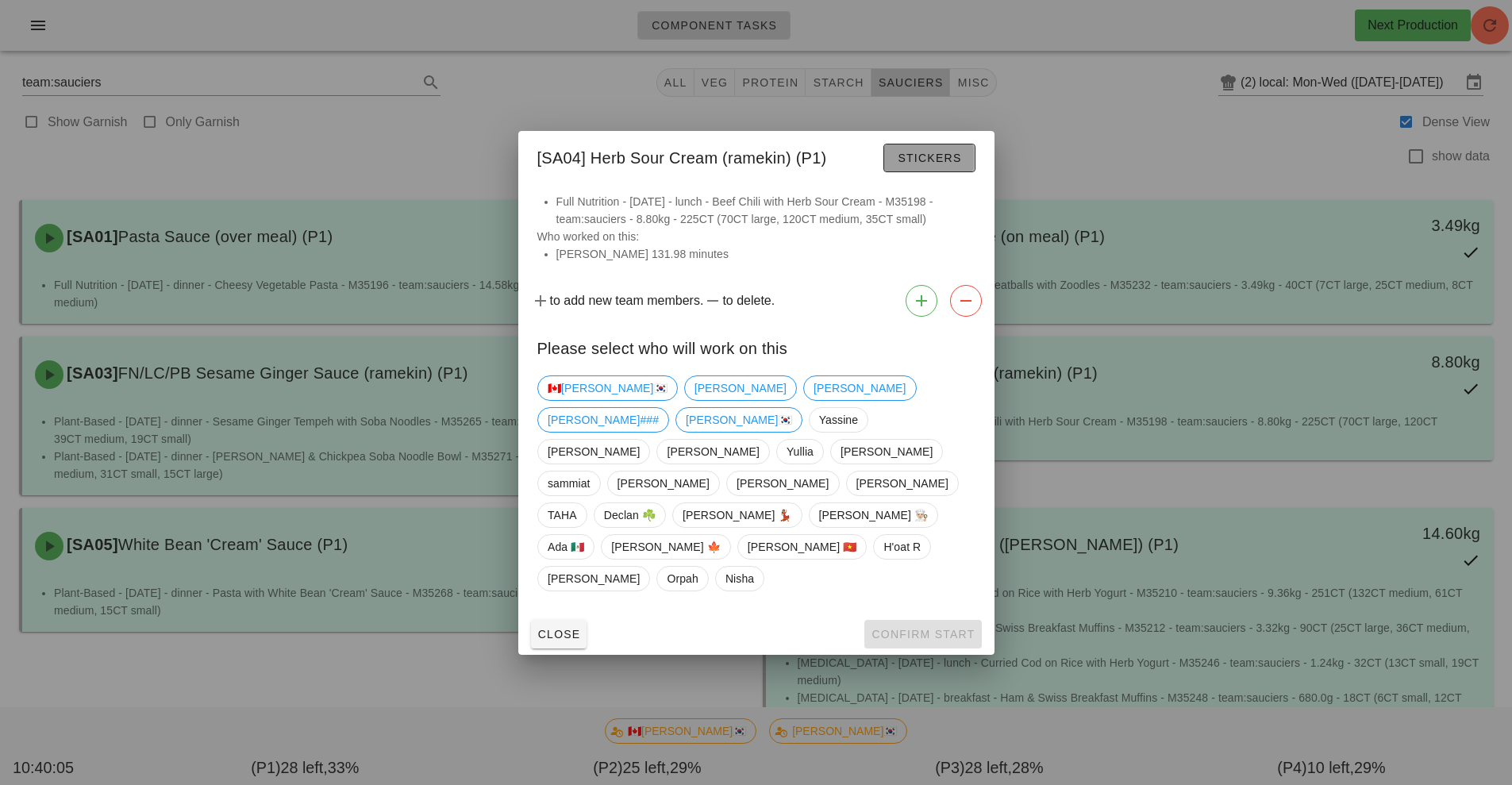
click at [929, 164] on span "Stickers" at bounding box center [929, 158] width 65 height 13
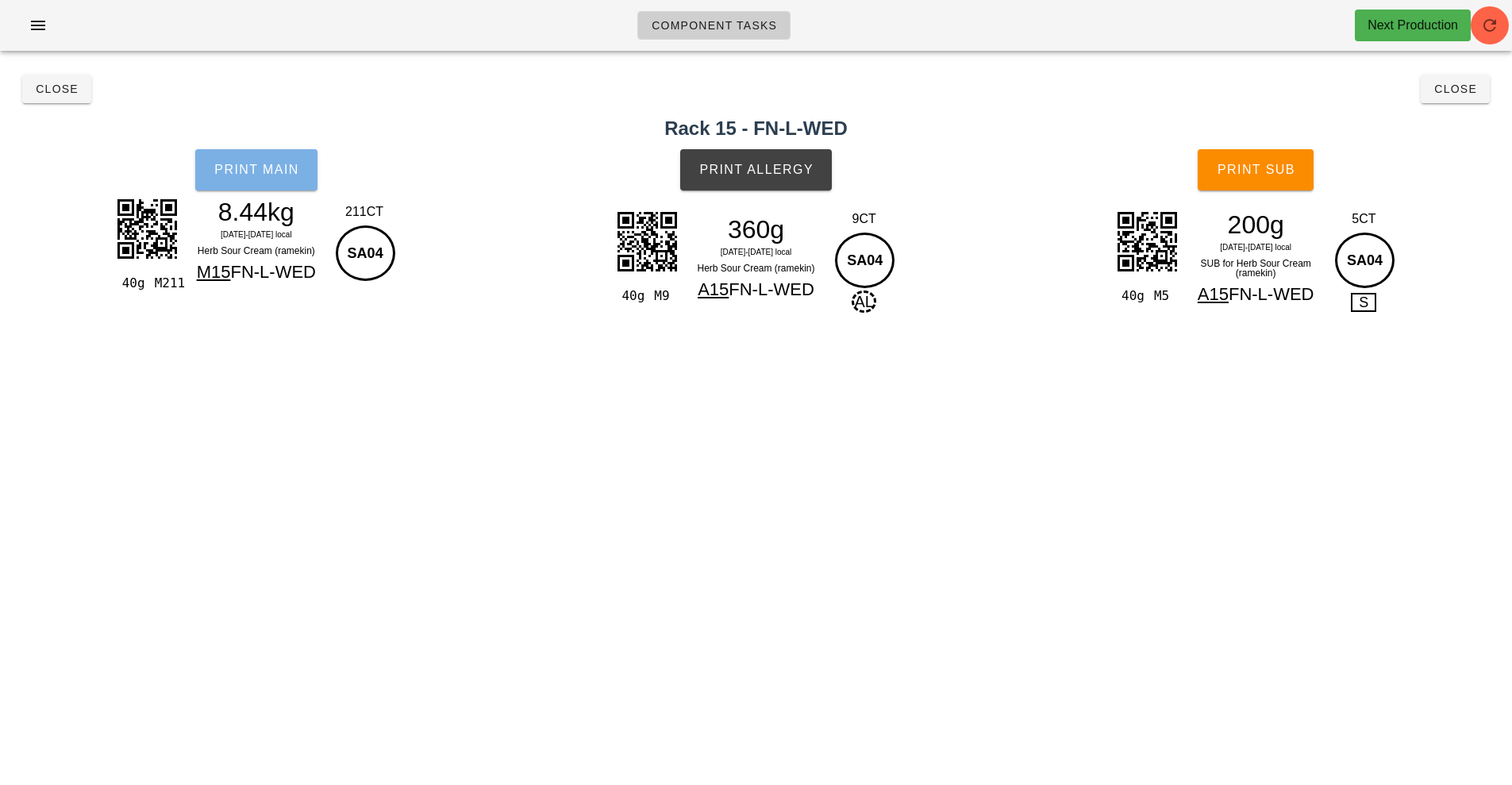
click at [277, 170] on span "Print Main" at bounding box center [257, 170] width 86 height 14
click at [253, 181] on button "Print Main" at bounding box center [257, 170] width 123 height 41
click at [60, 90] on span "Close" at bounding box center [56, 89] width 44 height 13
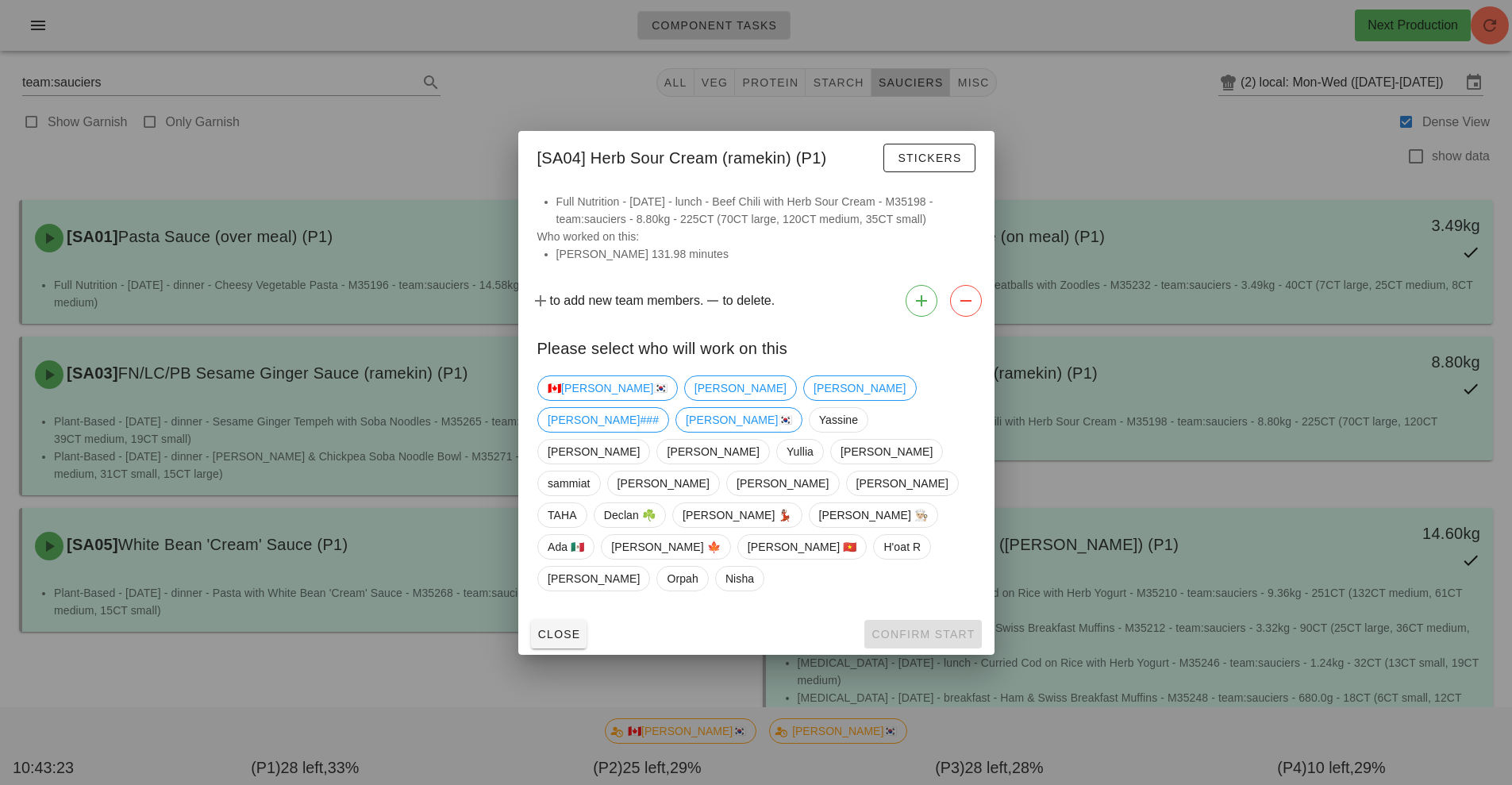
click at [1061, 156] on div at bounding box center [756, 392] width 1512 height 785
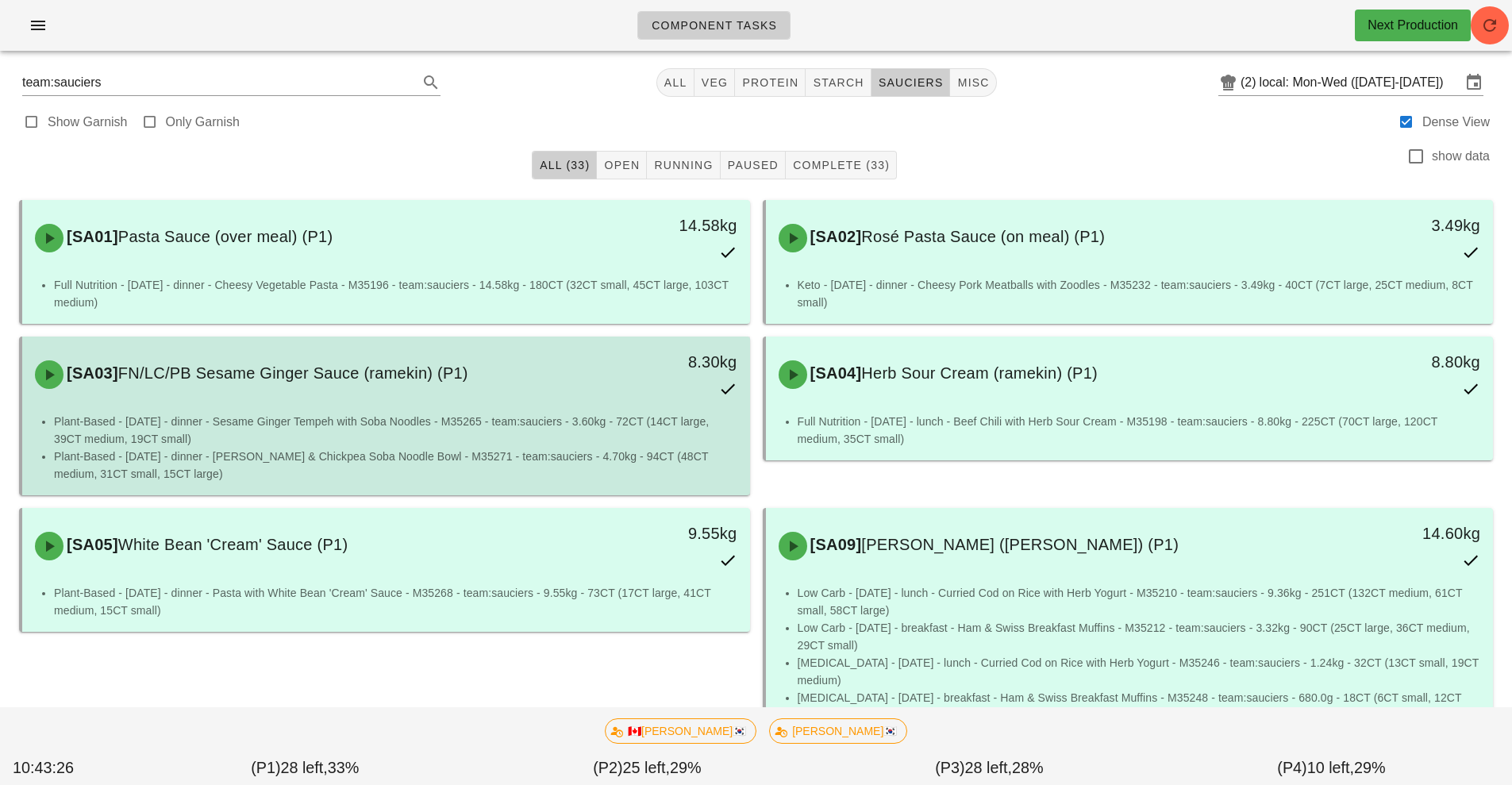
click at [295, 418] on li "Plant-Based - [DATE] - dinner - Sesame Ginger Tempeh with Soba Noodles - M35265…" at bounding box center [396, 430] width 683 height 35
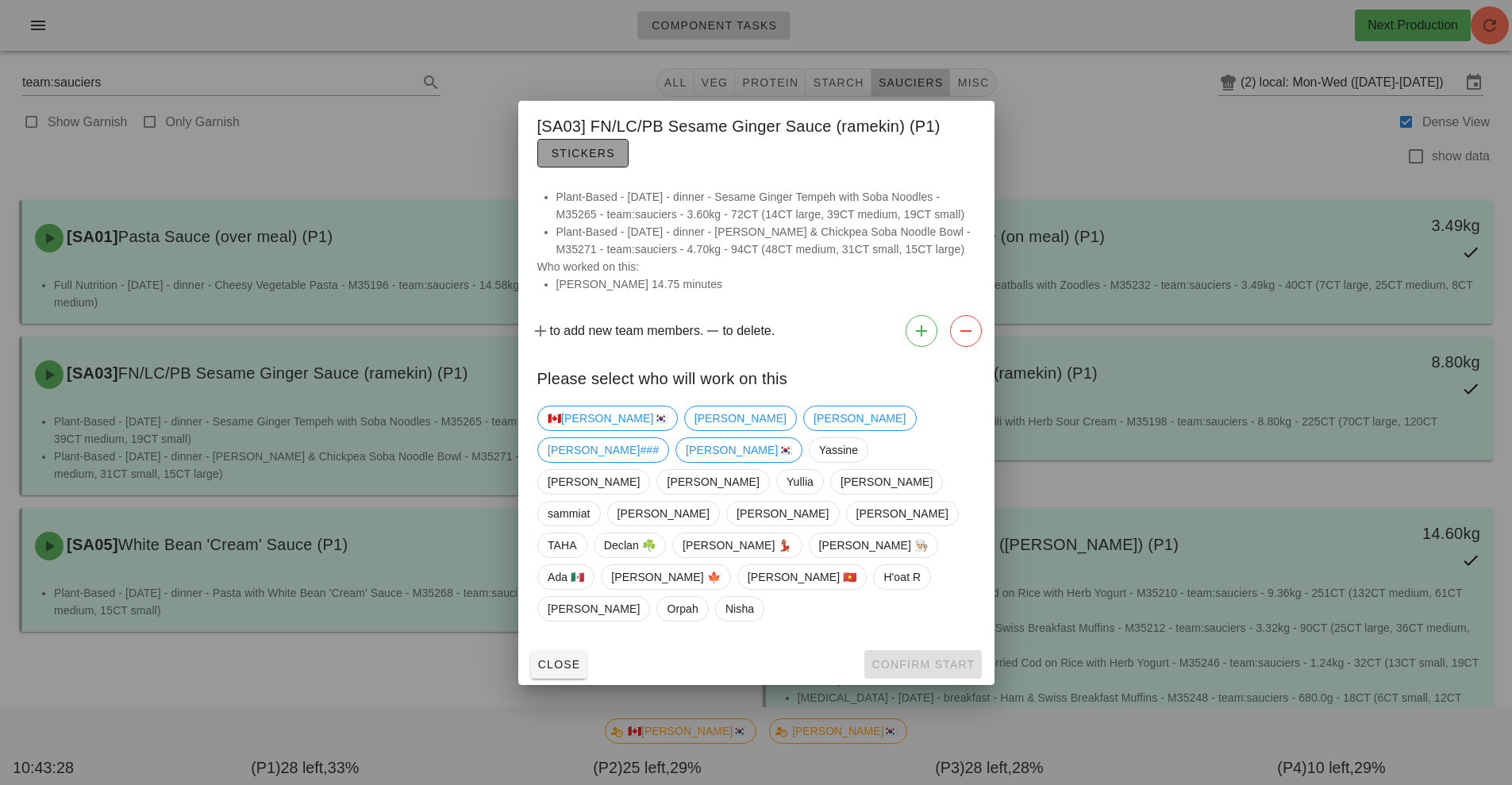
click at [587, 159] on span "Stickers" at bounding box center [582, 154] width 65 height 13
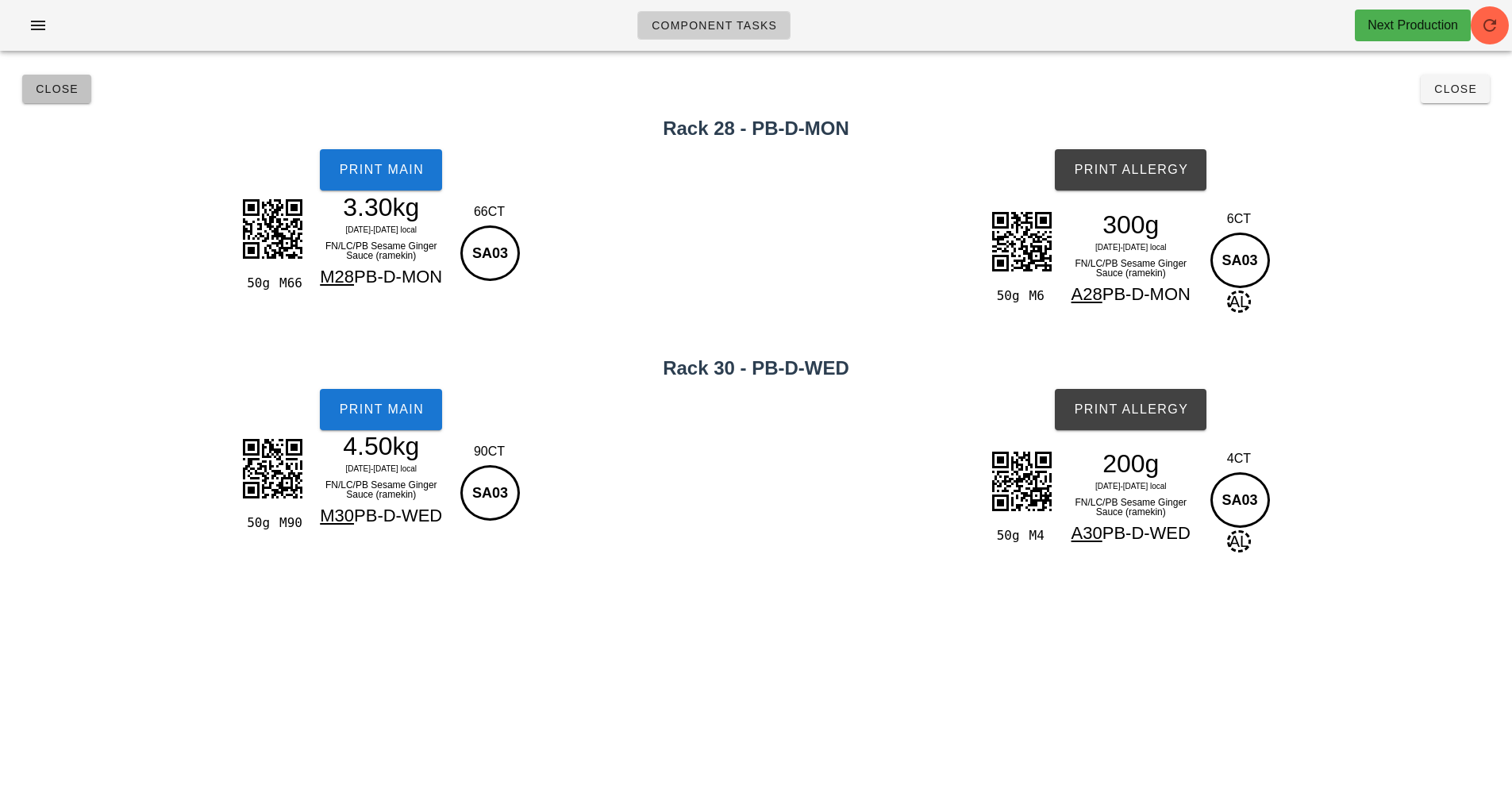
click at [59, 90] on span "Close" at bounding box center [56, 89] width 44 height 13
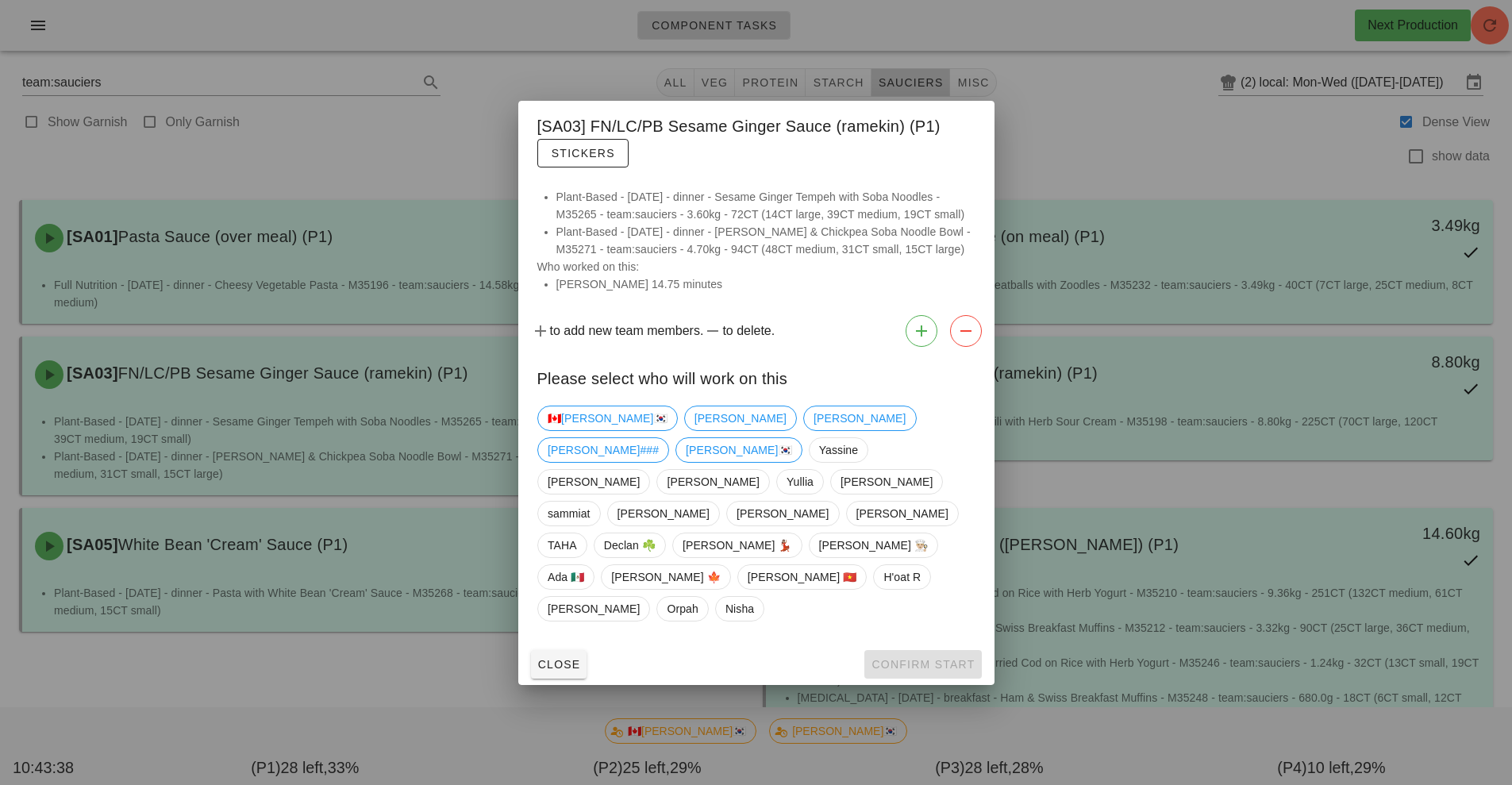
click at [1107, 139] on div at bounding box center [756, 392] width 1512 height 785
